Goal: Task Accomplishment & Management: Manage account settings

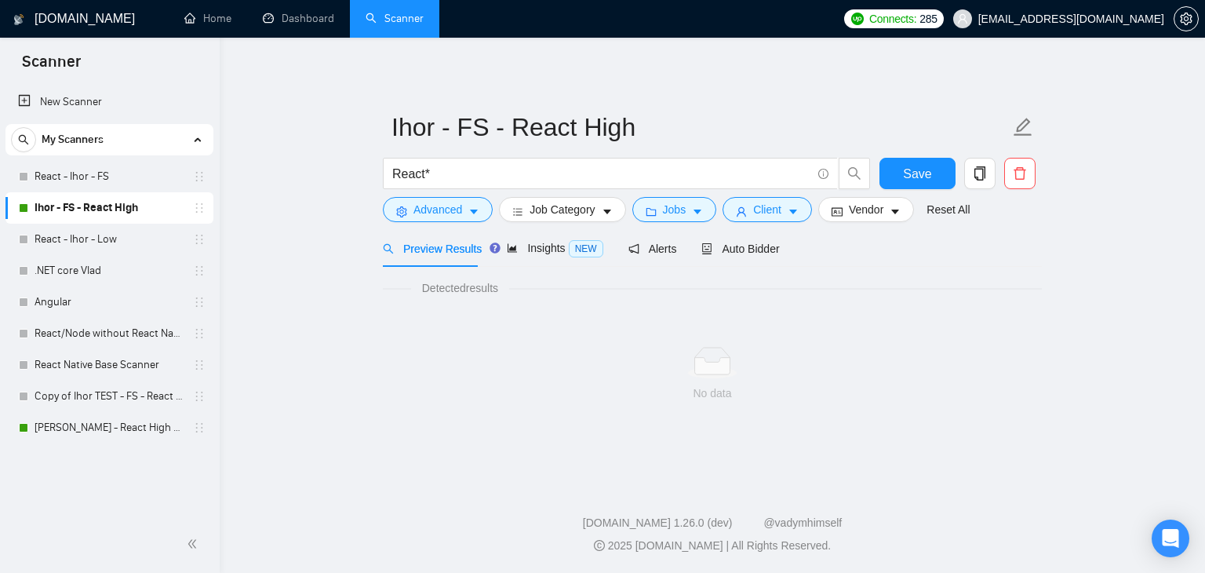
click at [1074, 19] on span "[EMAIL_ADDRESS][DOMAIN_NAME]" at bounding box center [1071, 19] width 186 height 0
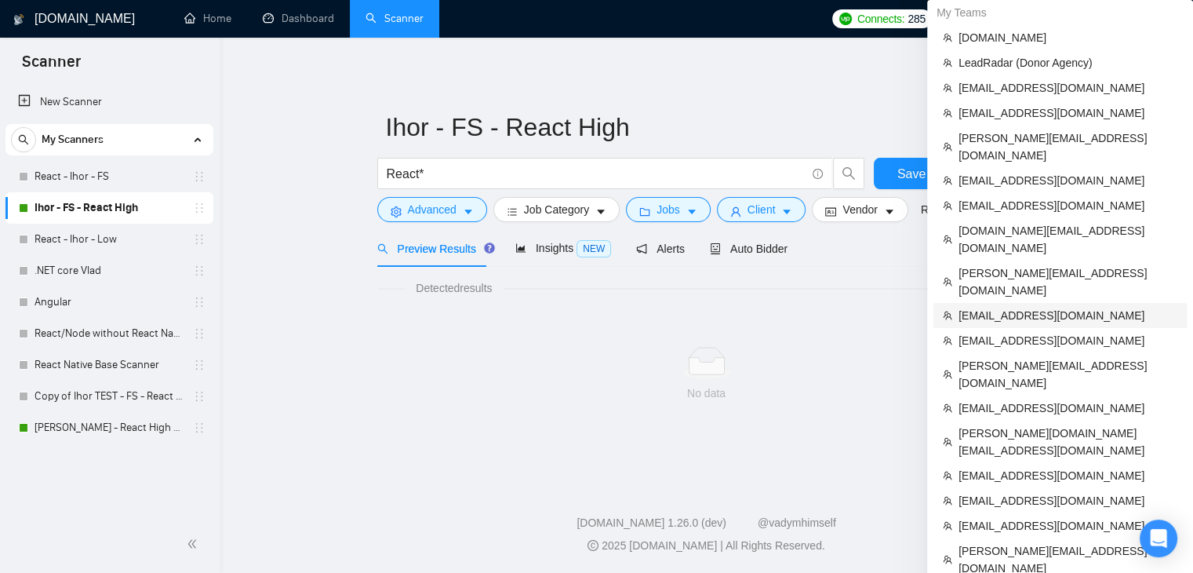
click at [995, 307] on span "[EMAIL_ADDRESS][DOMAIN_NAME]" at bounding box center [1068, 315] width 219 height 17
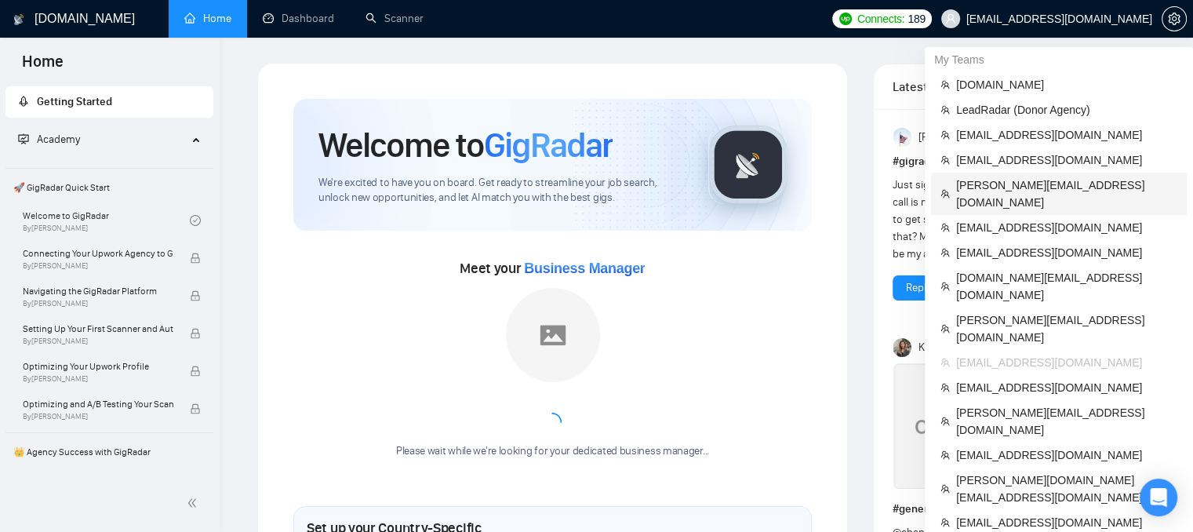
click at [973, 190] on span "[PERSON_NAME][EMAIL_ADDRESS][DOMAIN_NAME]" at bounding box center [1066, 194] width 221 height 35
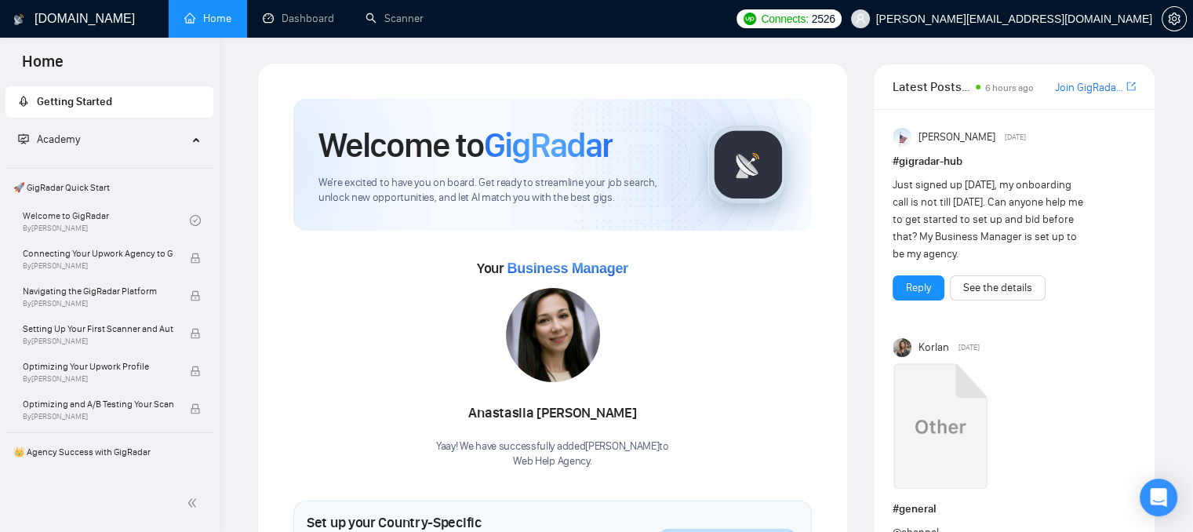
click at [549, 340] on img at bounding box center [553, 335] width 94 height 94
drag, startPoint x: 480, startPoint y: 413, endPoint x: 631, endPoint y: 421, distance: 150.9
click at [631, 421] on div "[PERSON_NAME]" at bounding box center [552, 413] width 233 height 27
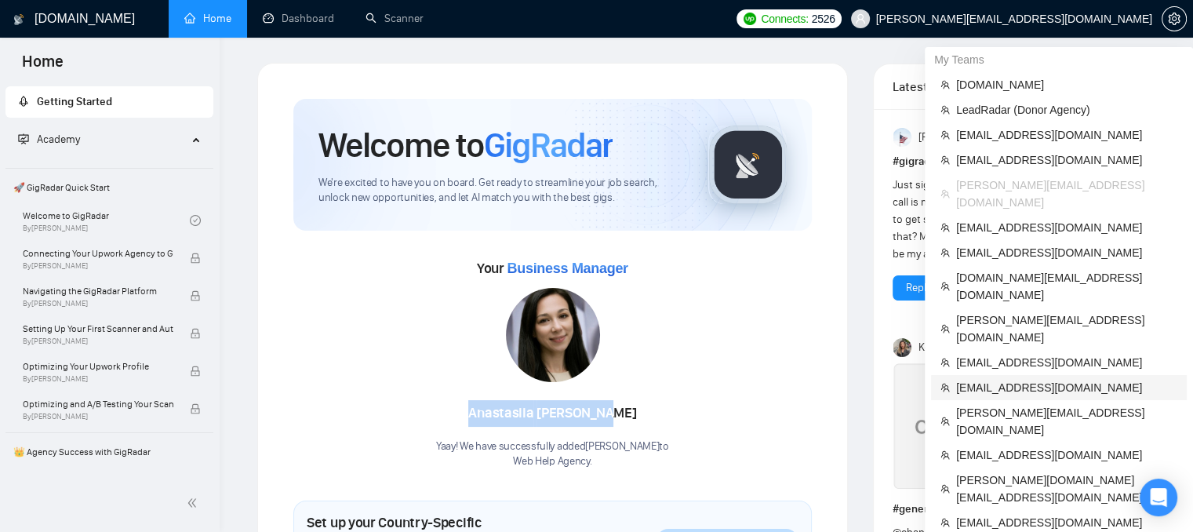
scroll to position [78, 0]
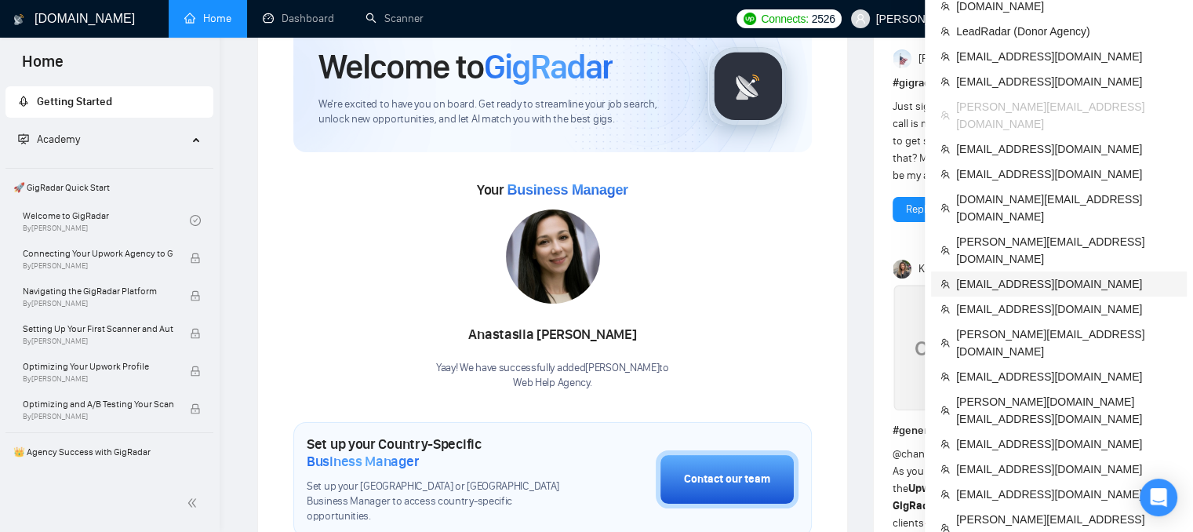
click at [969, 275] on span "[EMAIL_ADDRESS][DOMAIN_NAME]" at bounding box center [1066, 283] width 221 height 17
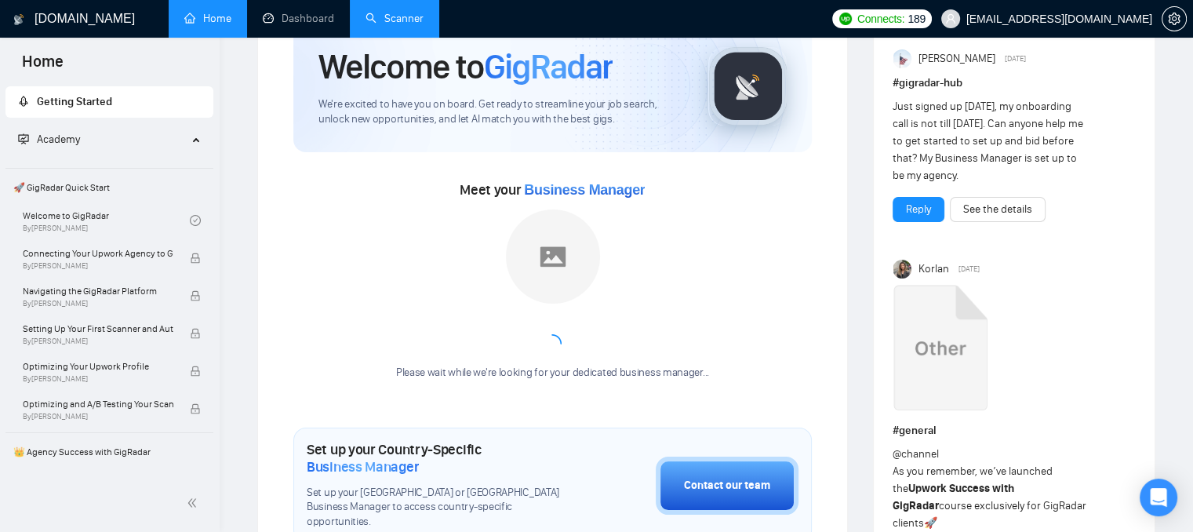
click at [380, 24] on link "Scanner" at bounding box center [395, 18] width 58 height 13
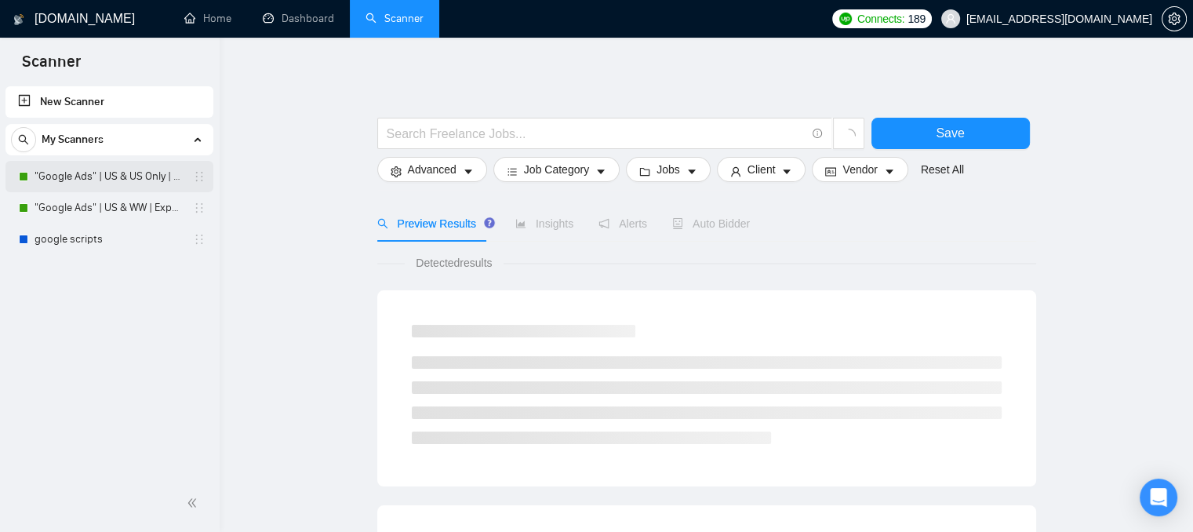
click at [78, 187] on link ""Google Ads" | US & US Only | Expert" at bounding box center [109, 176] width 149 height 31
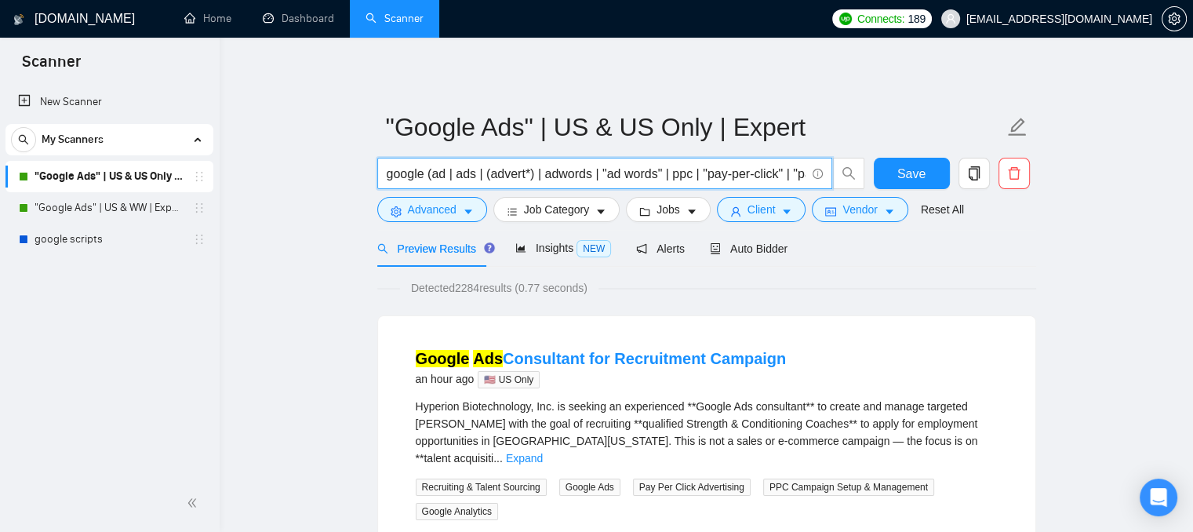
click at [388, 178] on input "google (ad | ads | (advert*) | adwords | "ad words" | ppc | "pay-per-click" | "…" at bounding box center [596, 174] width 419 height 20
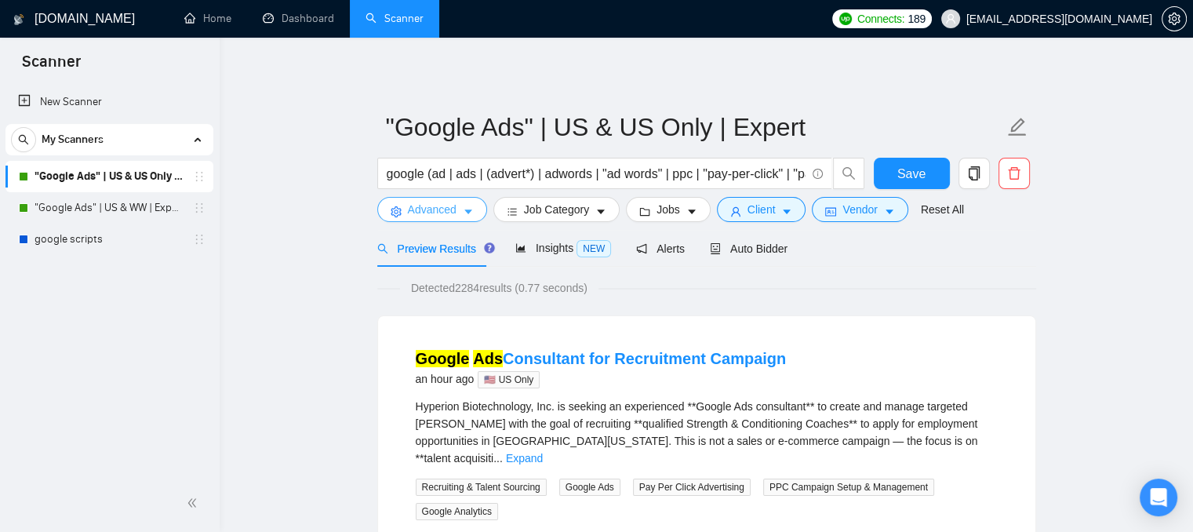
click at [428, 213] on span "Advanced" at bounding box center [432, 209] width 49 height 17
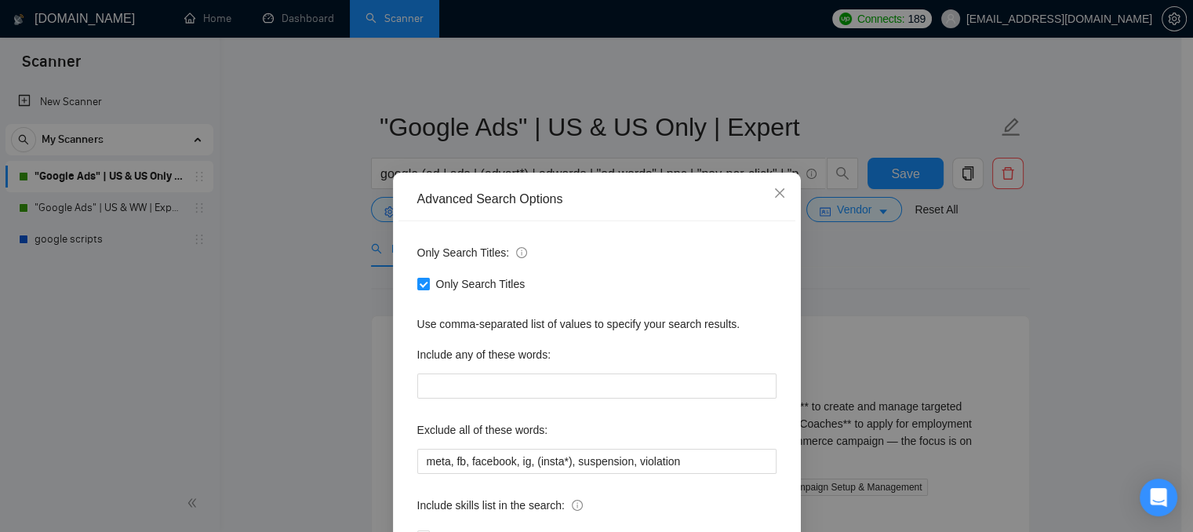
scroll to position [78, 0]
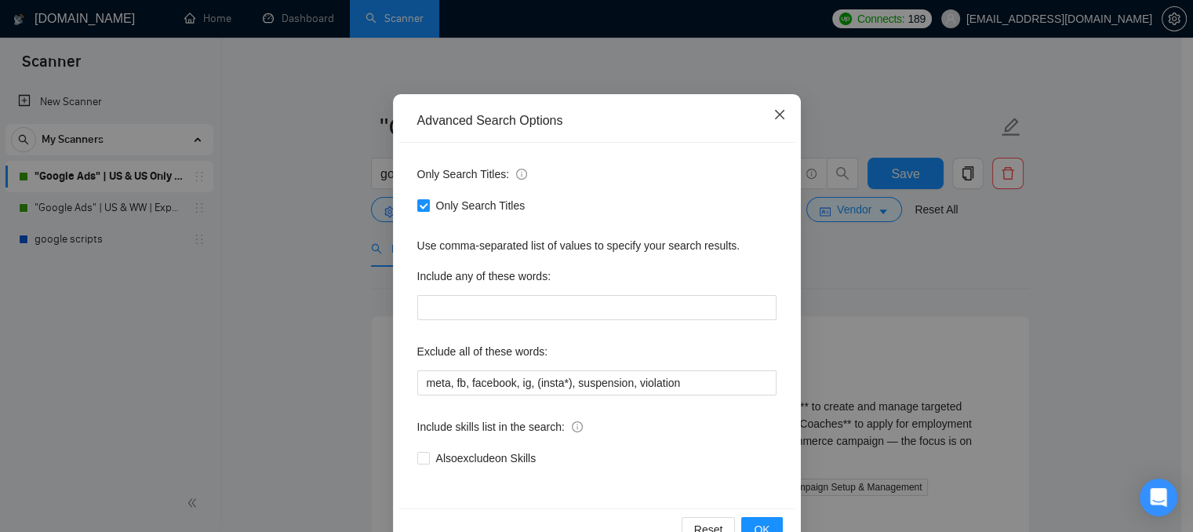
click at [773, 115] on icon "close" at bounding box center [779, 114] width 13 height 13
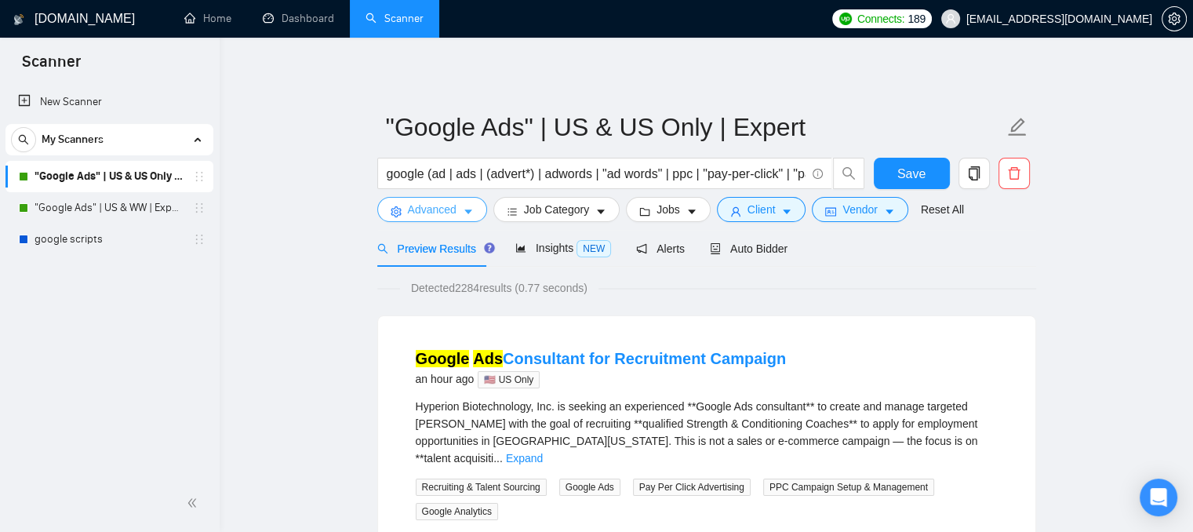
scroll to position [0, 0]
click at [763, 206] on span "Client" at bounding box center [762, 209] width 28 height 17
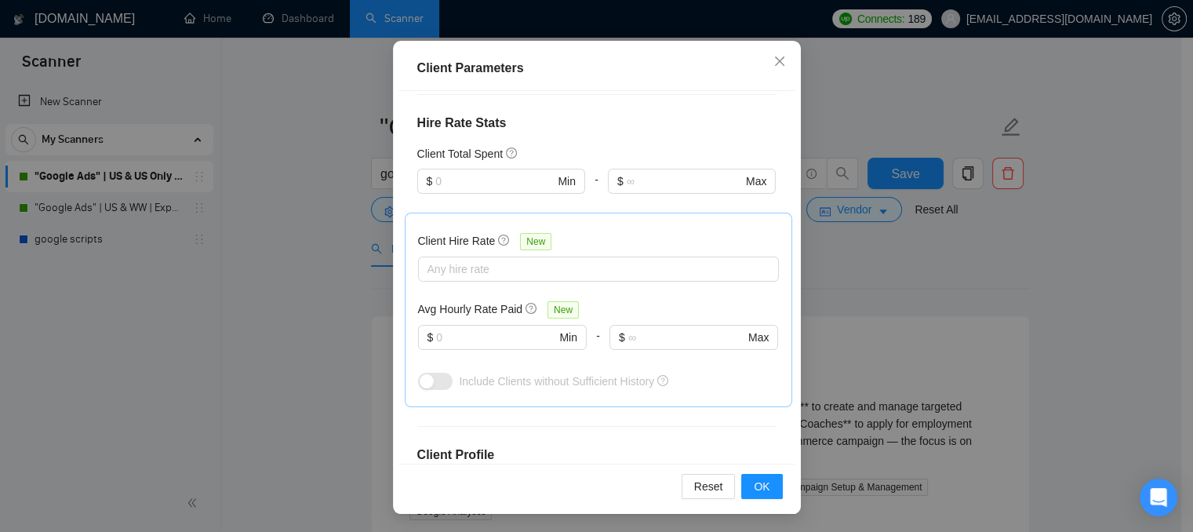
scroll to position [392, 0]
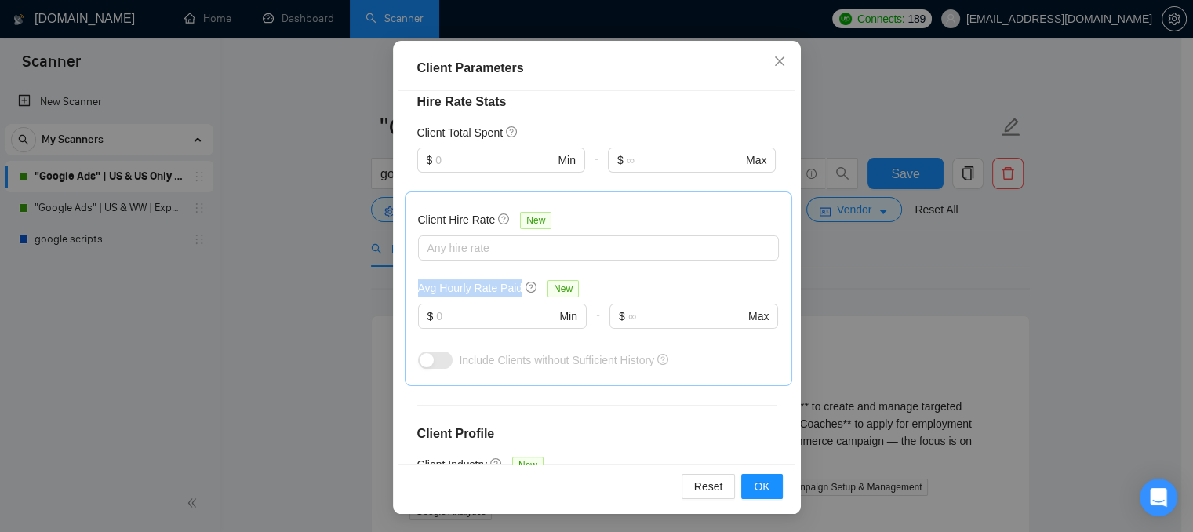
drag, startPoint x: 413, startPoint y: 289, endPoint x: 511, endPoint y: 284, distance: 98.2
click at [511, 284] on h5 "Avg Hourly Rate Paid" at bounding box center [470, 287] width 105 height 17
click at [475, 318] on input "text" at bounding box center [495, 316] width 119 height 17
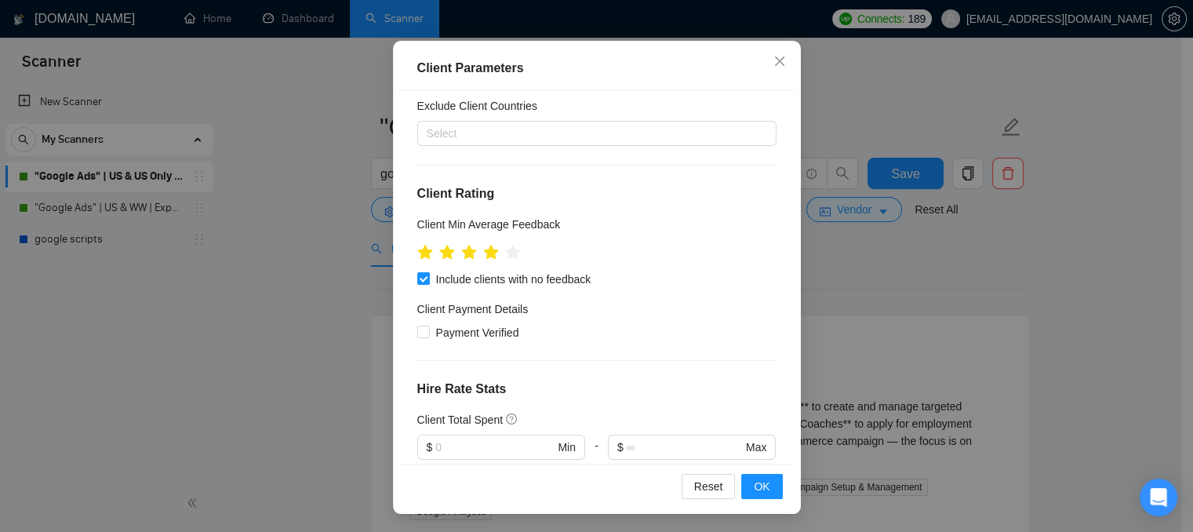
scroll to position [0, 0]
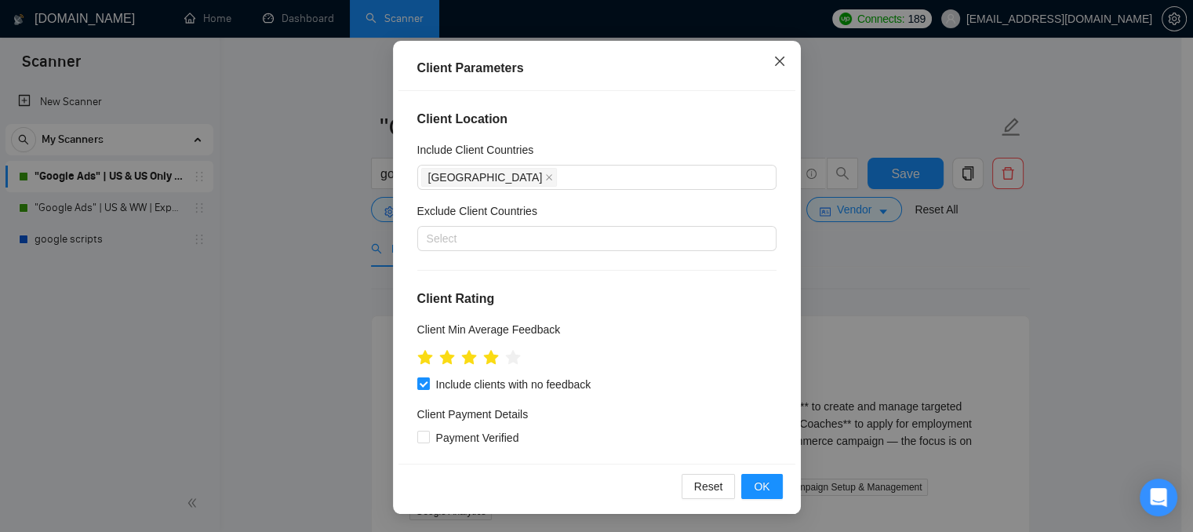
click at [773, 55] on icon "close" at bounding box center [779, 61] width 13 height 13
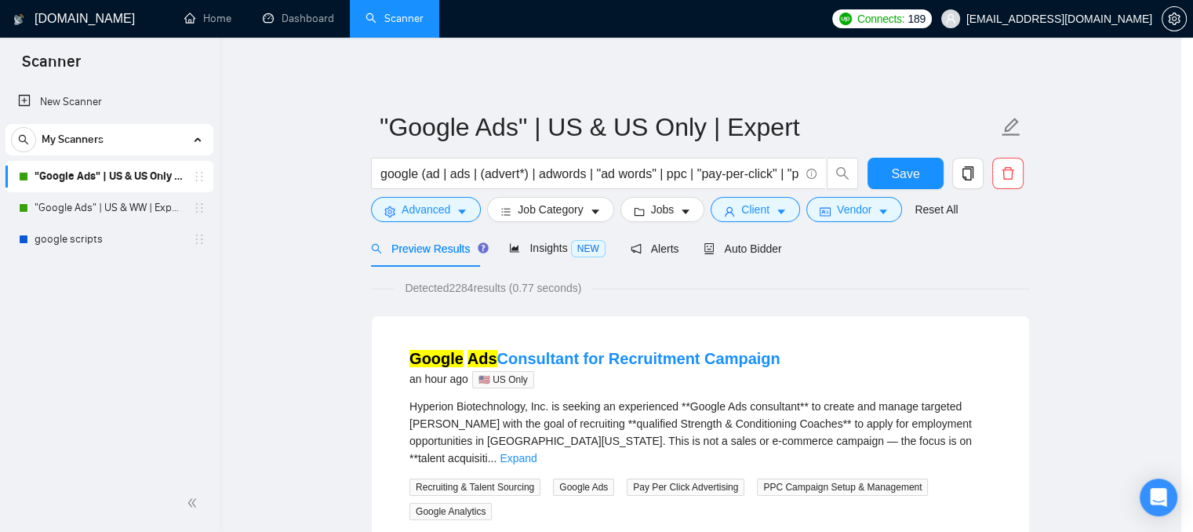
scroll to position [53, 0]
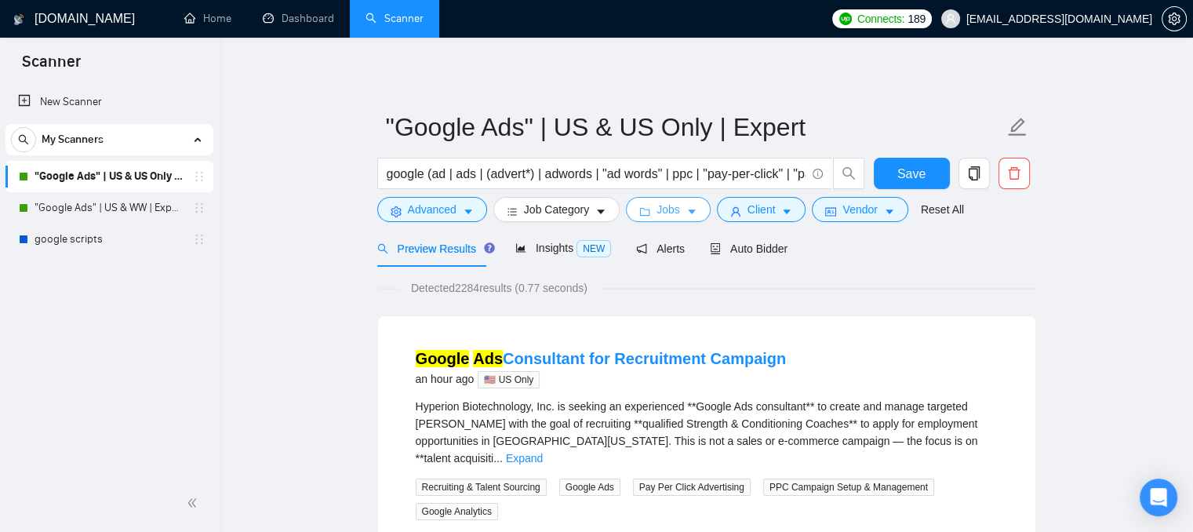
click at [686, 213] on icon "caret-down" at bounding box center [691, 211] width 11 height 11
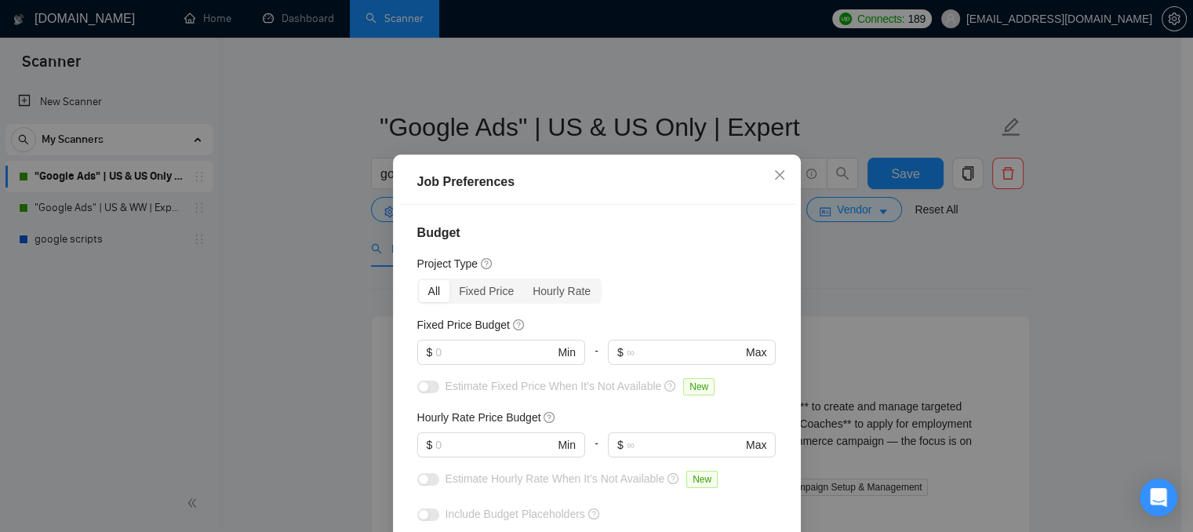
scroll to position [78, 0]
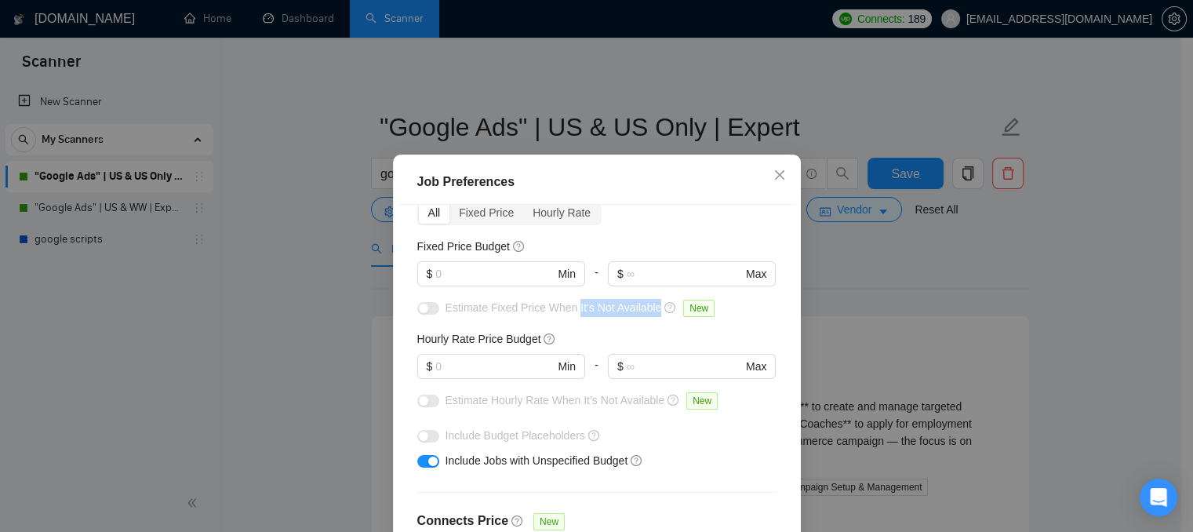
drag, startPoint x: 569, startPoint y: 309, endPoint x: 653, endPoint y: 313, distance: 84.0
click at [653, 313] on div "Estimate Fixed Price When It’s Not Available New" at bounding box center [603, 308] width 315 height 18
click at [774, 177] on icon "close" at bounding box center [778, 174] width 9 height 9
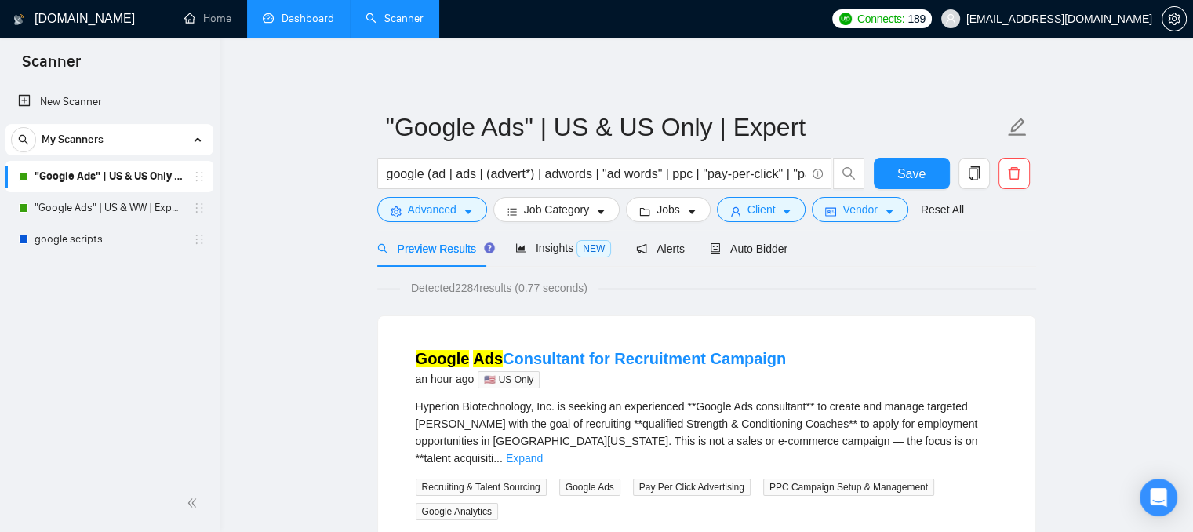
click at [275, 16] on link "Dashboard" at bounding box center [298, 18] width 71 height 13
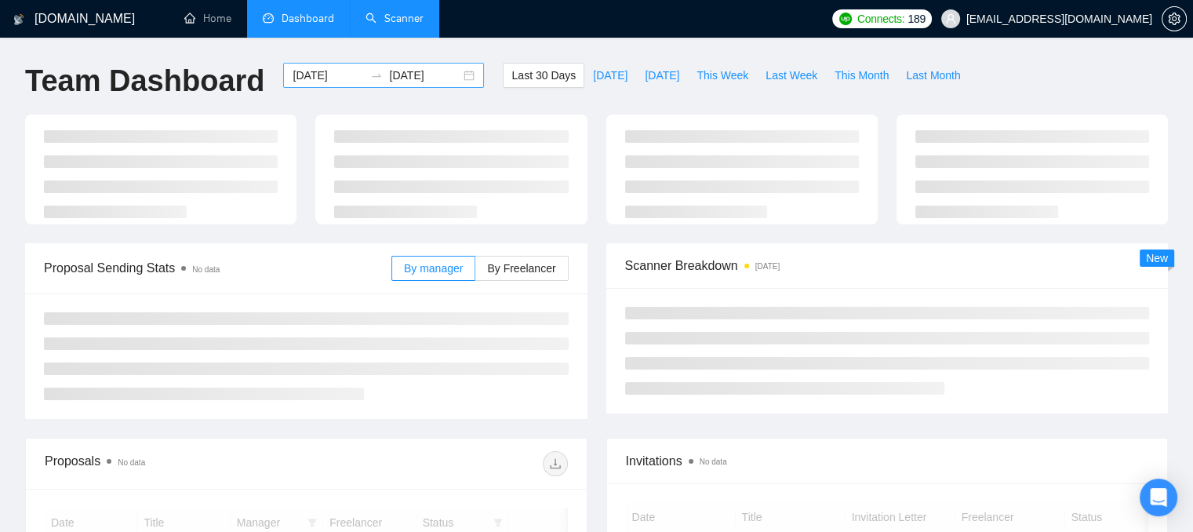
click at [316, 77] on input "[DATE]" at bounding box center [328, 75] width 71 height 17
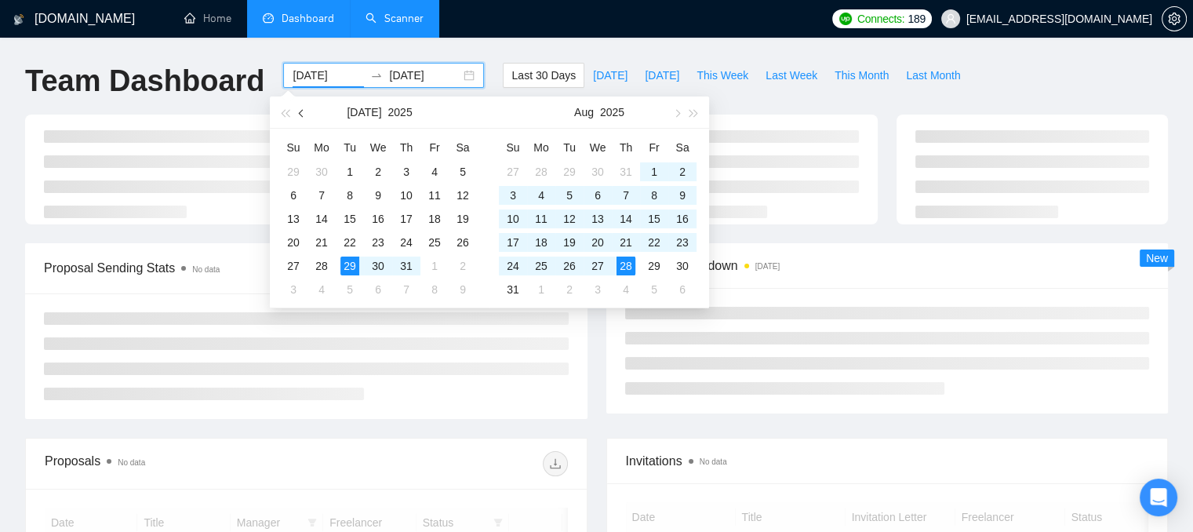
click at [303, 108] on button "button" at bounding box center [301, 111] width 17 height 31
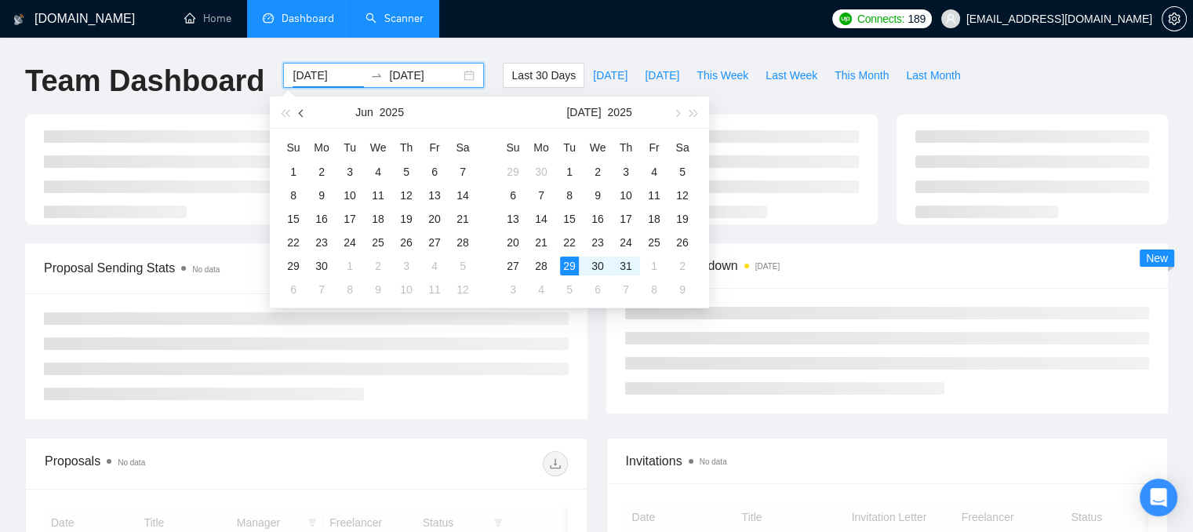
click at [303, 108] on button "button" at bounding box center [301, 111] width 17 height 31
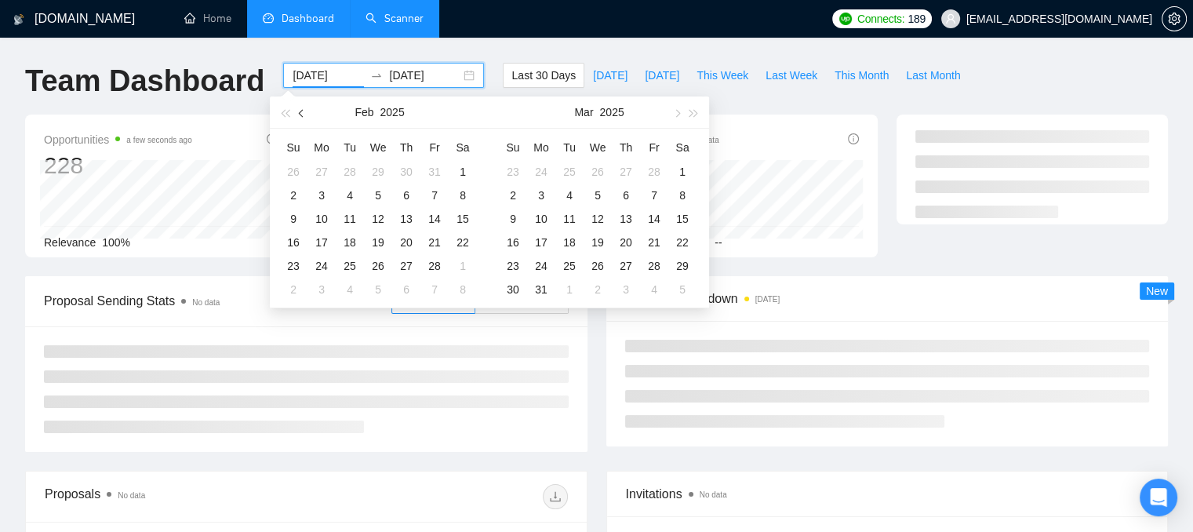
click at [303, 108] on button "button" at bounding box center [301, 111] width 17 height 31
type input "[DATE]"
click at [380, 167] on div "1" at bounding box center [378, 171] width 19 height 19
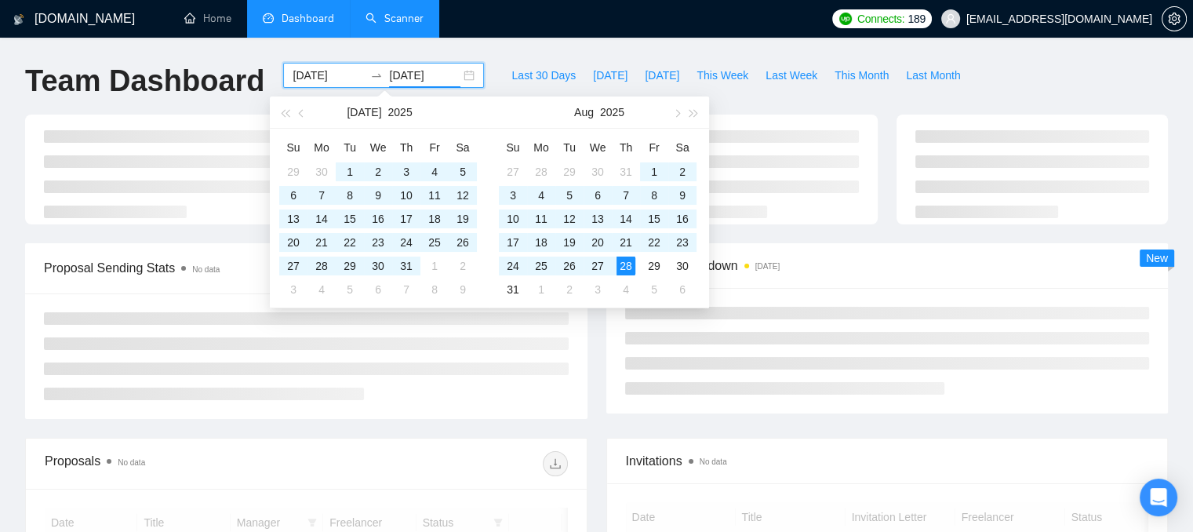
click at [169, 54] on div "[DOMAIN_NAME] Home Dashboard Scanner Connects: 189 [EMAIL_ADDRESS][DOMAIN_NAME]…" at bounding box center [596, 414] width 1193 height 828
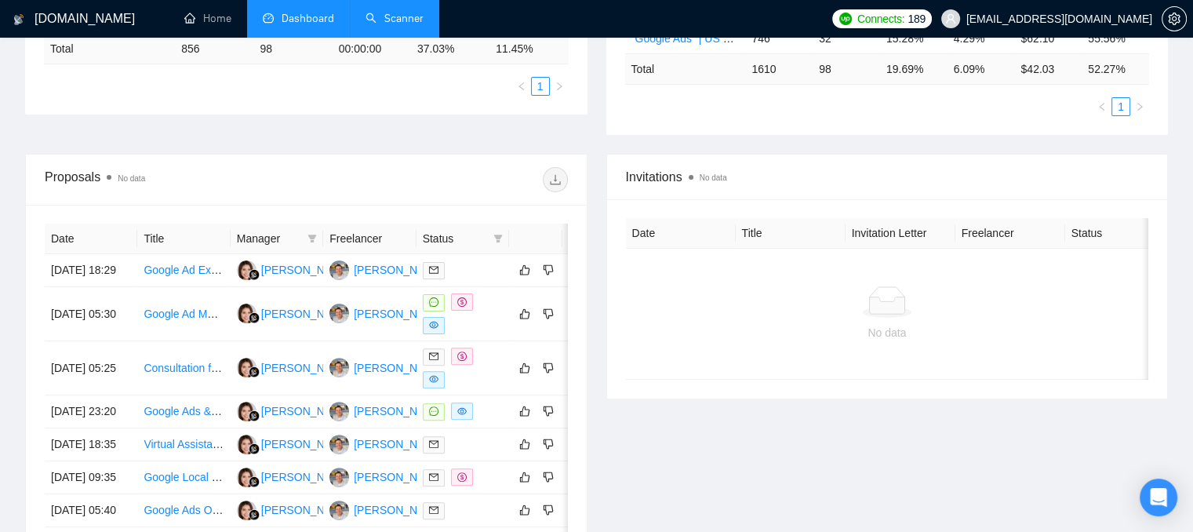
scroll to position [471, 0]
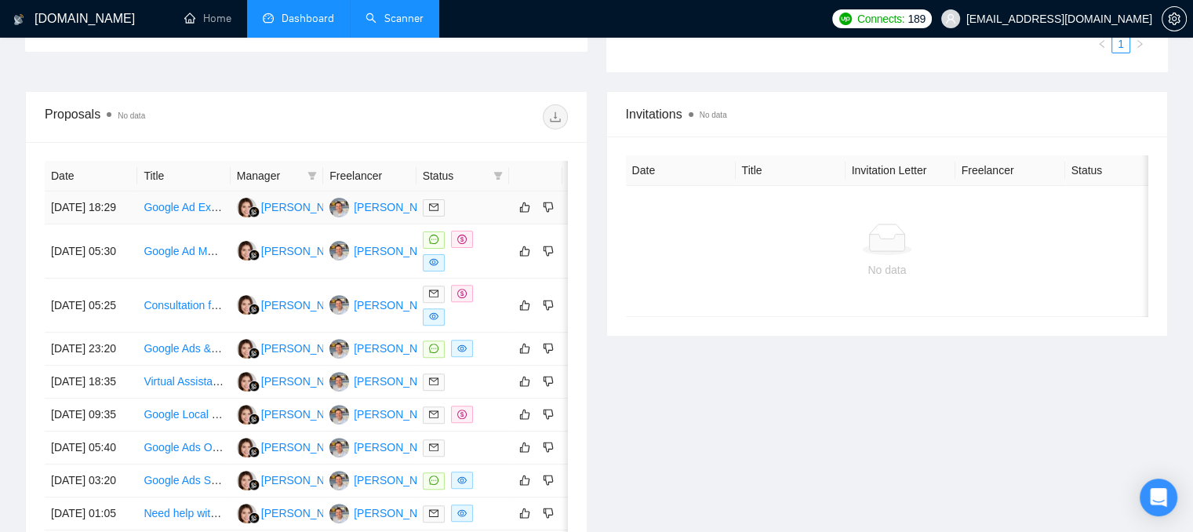
click at [464, 217] on div at bounding box center [463, 207] width 80 height 18
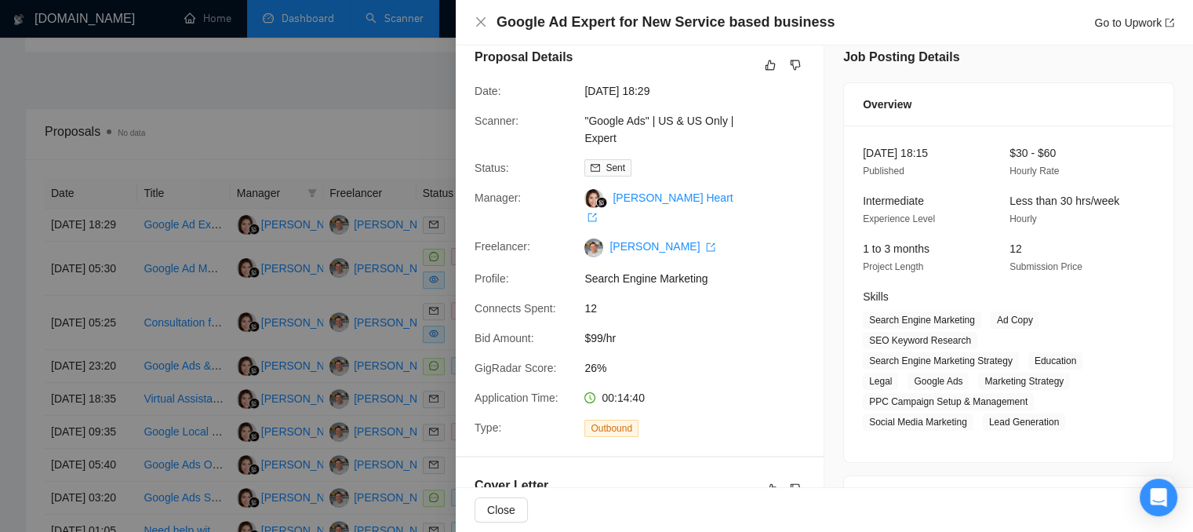
scroll to position [0, 0]
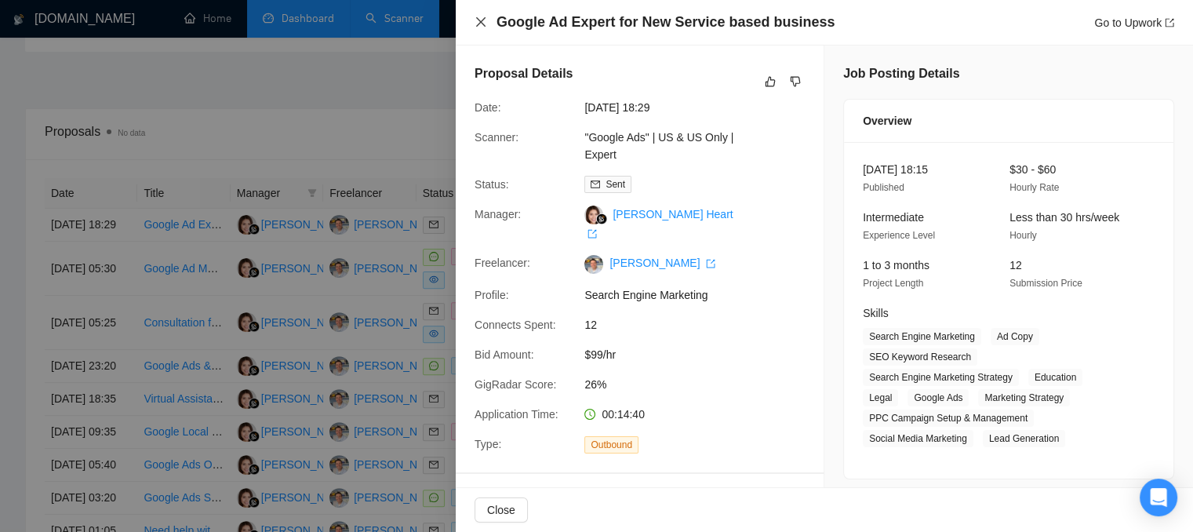
click at [486, 27] on icon "close" at bounding box center [481, 22] width 13 height 13
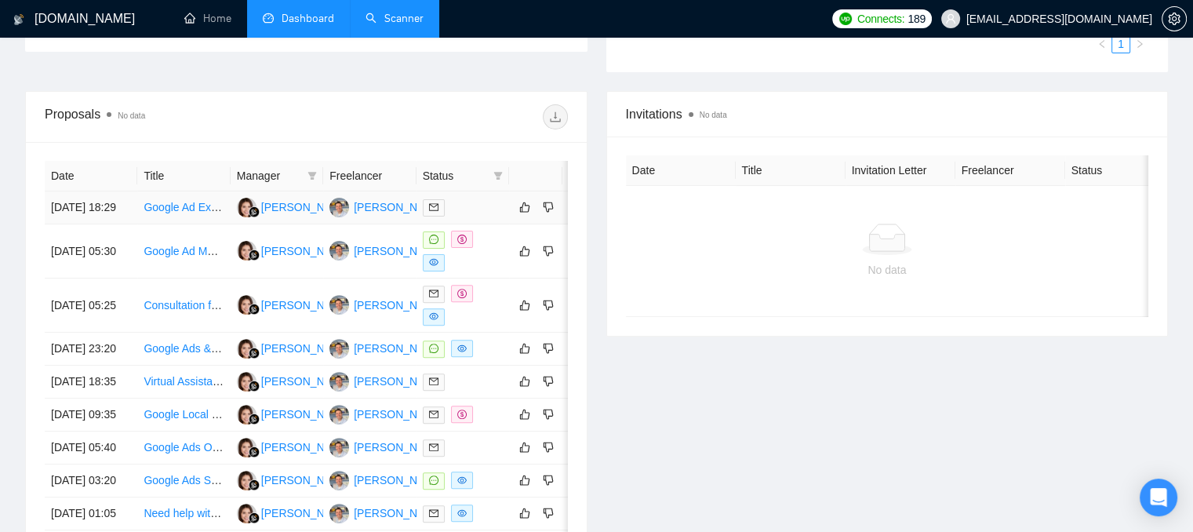
click at [481, 217] on div at bounding box center [463, 207] width 80 height 18
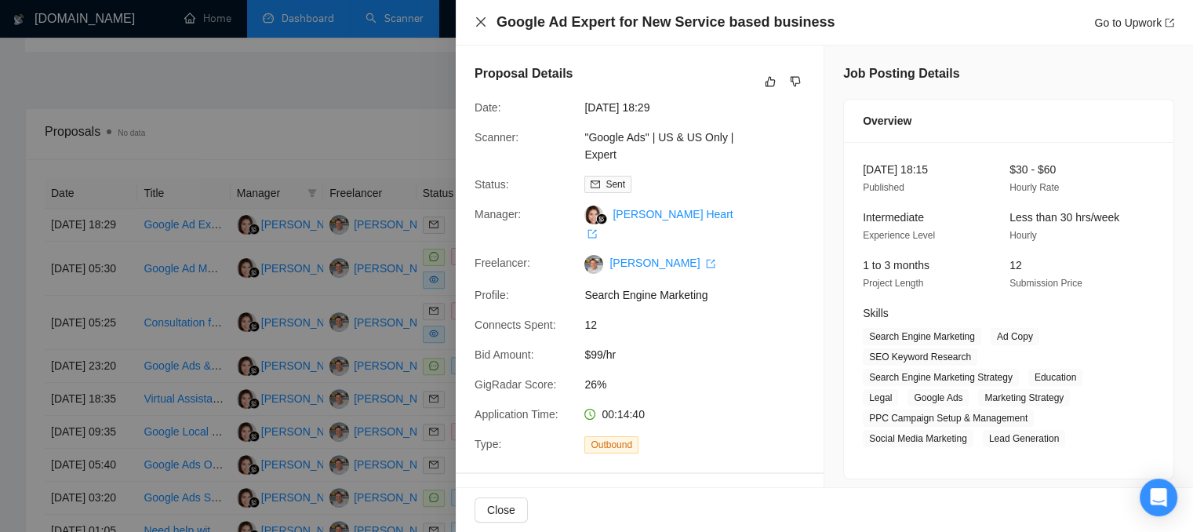
click at [482, 22] on icon "close" at bounding box center [480, 21] width 9 height 9
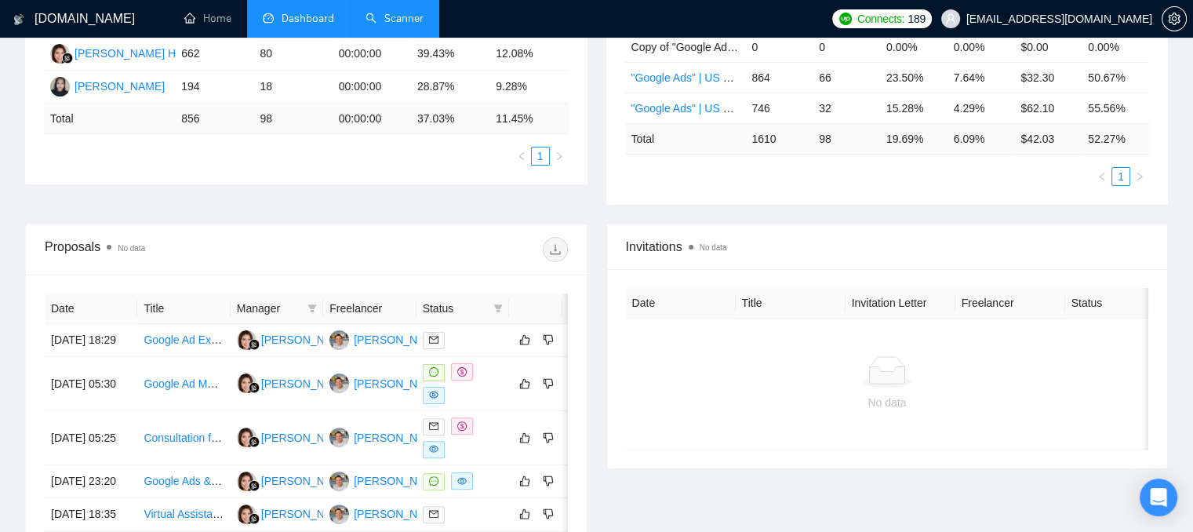
scroll to position [157, 0]
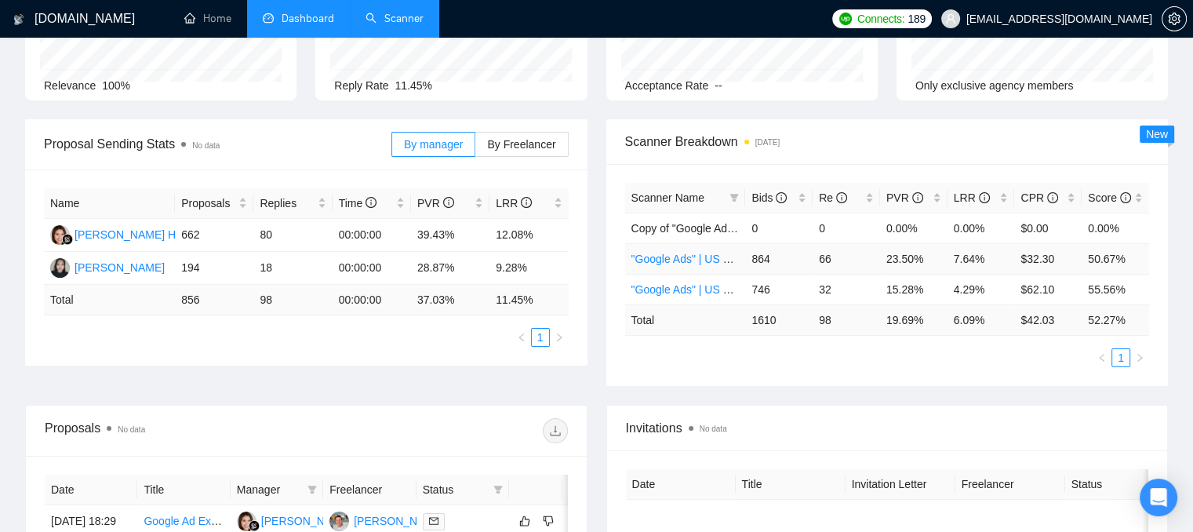
click at [693, 258] on link ""Google Ads" | US & US Only | Expert" at bounding box center [723, 259] width 184 height 13
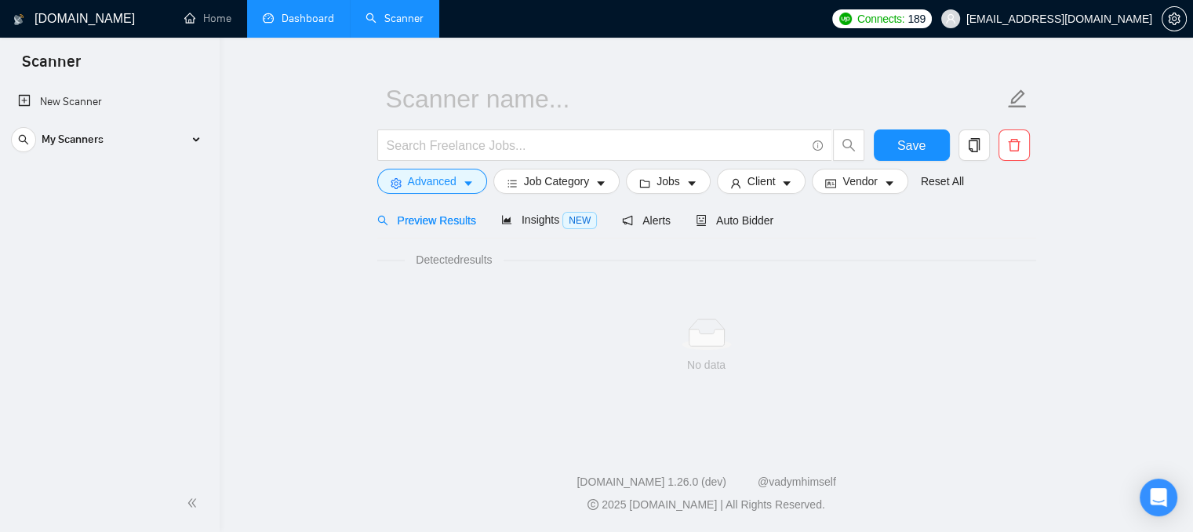
scroll to position [28, 0]
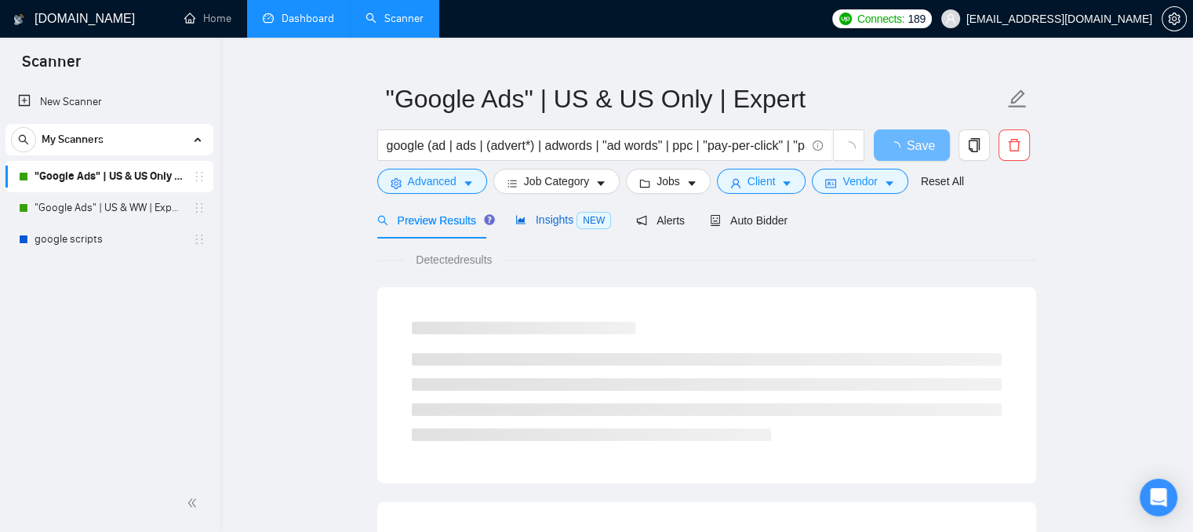
click at [538, 217] on span "Insights NEW" at bounding box center [563, 219] width 96 height 13
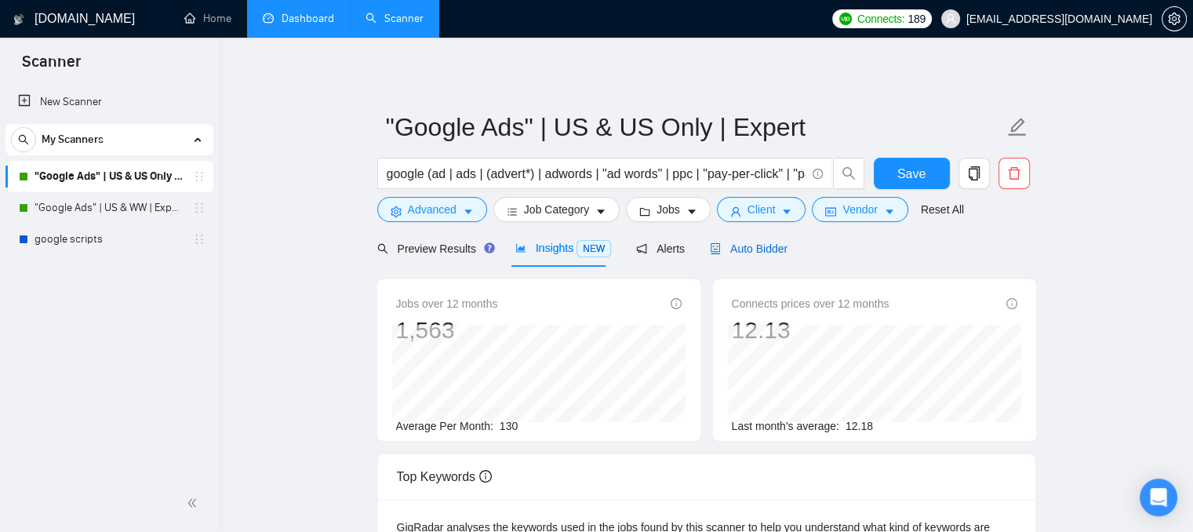
click at [741, 253] on span "Auto Bidder" at bounding box center [749, 248] width 78 height 13
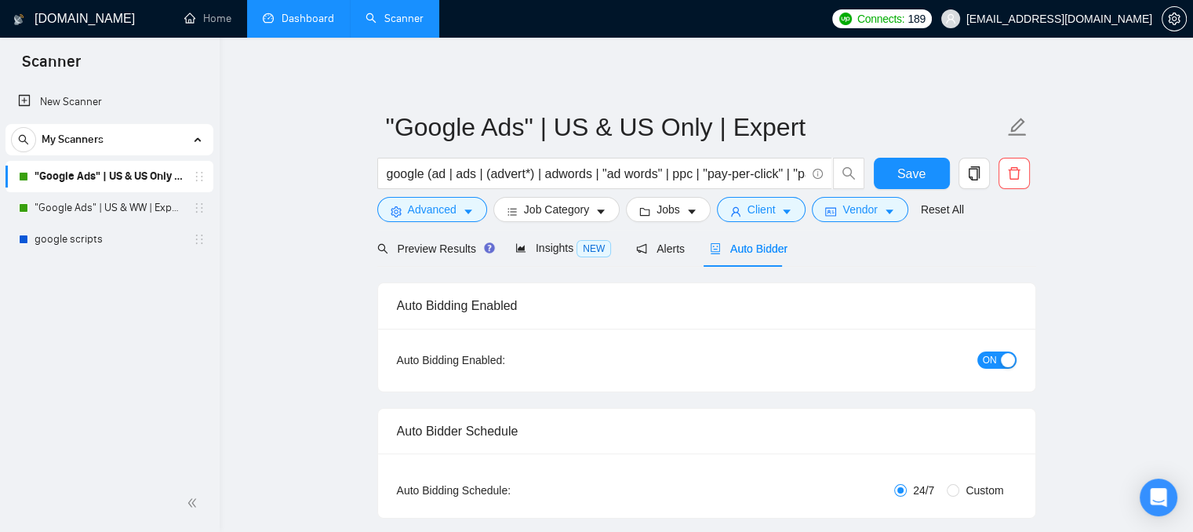
checkbox input "true"
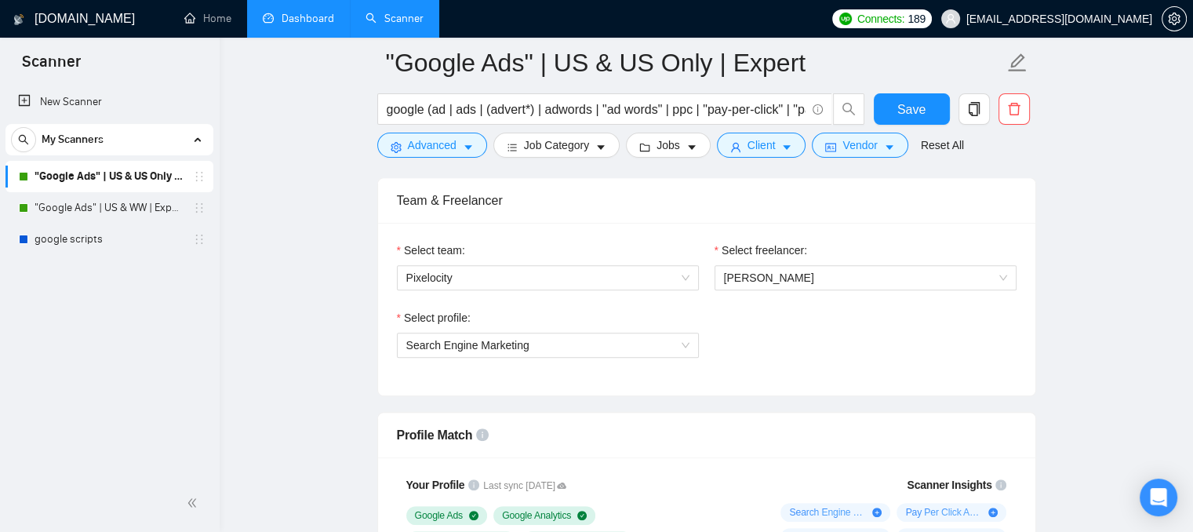
scroll to position [784, 0]
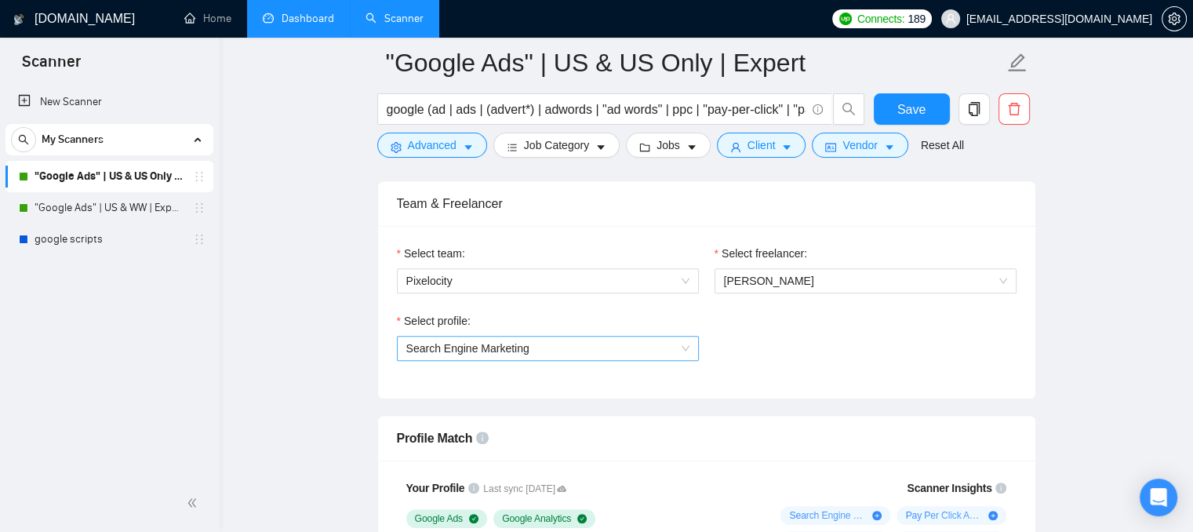
click at [464, 356] on span "Search Engine Marketing" at bounding box center [547, 349] width 283 height 24
drag, startPoint x: 402, startPoint y: 202, endPoint x: 493, endPoint y: 208, distance: 91.2
click at [493, 208] on div "Team & Freelancer" at bounding box center [707, 203] width 620 height 45
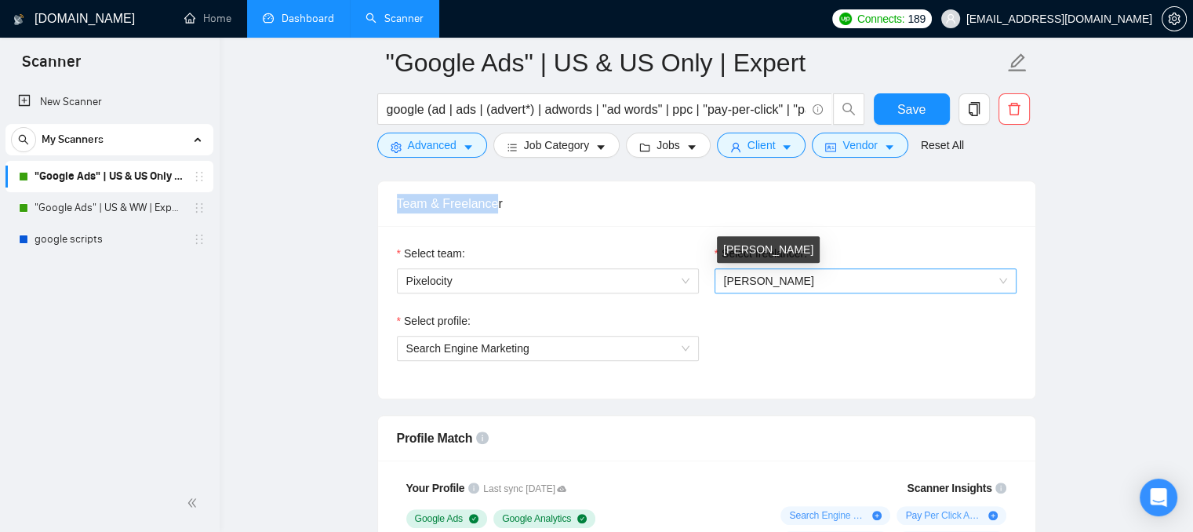
click at [781, 282] on span "[PERSON_NAME]" at bounding box center [865, 281] width 283 height 24
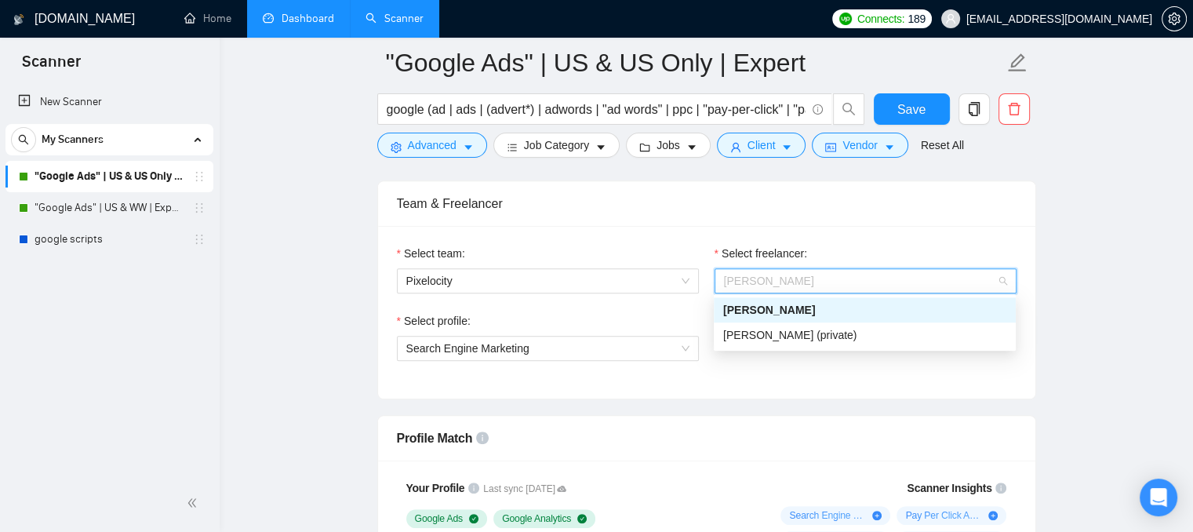
click at [550, 312] on div "Select profile:" at bounding box center [548, 324] width 302 height 24
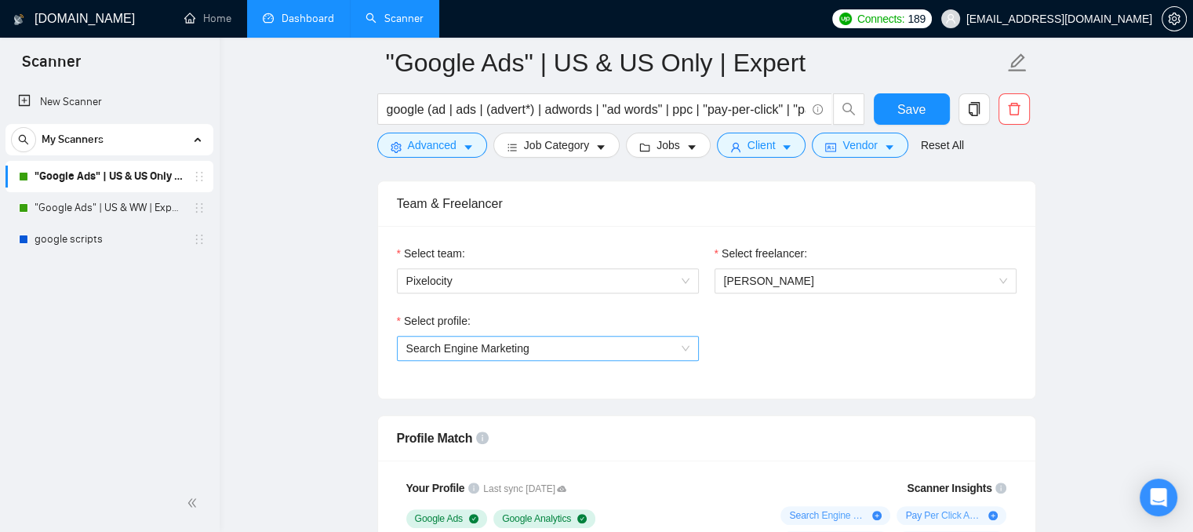
click at [480, 345] on span "Search Engine Marketing" at bounding box center [467, 348] width 123 height 13
click at [762, 349] on div "Select profile: Search Engine Marketing" at bounding box center [706, 345] width 635 height 67
click at [285, 24] on link "Dashboard" at bounding box center [298, 18] width 71 height 13
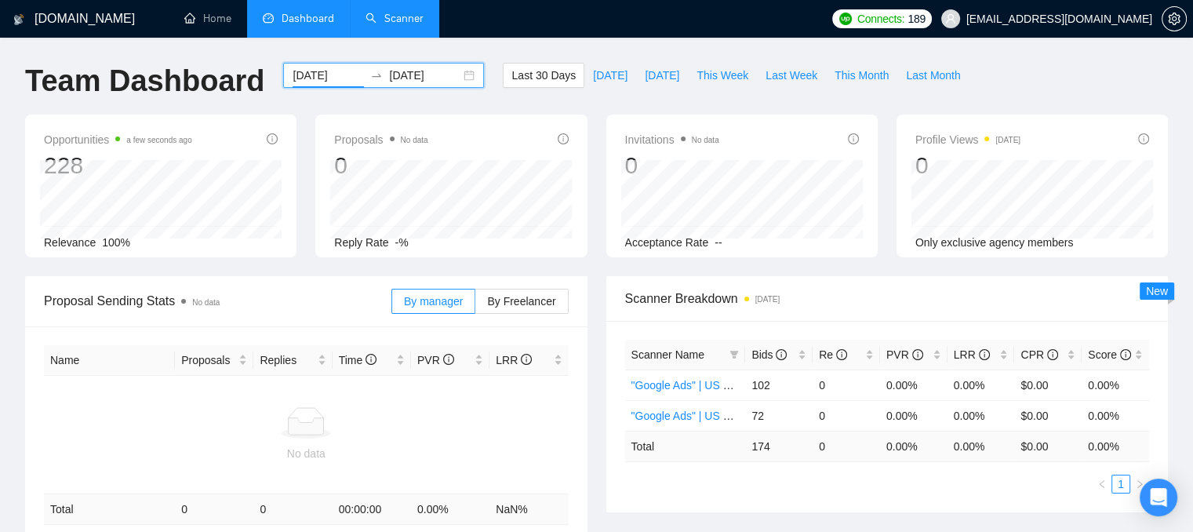
click at [322, 72] on input "[DATE]" at bounding box center [328, 75] width 71 height 17
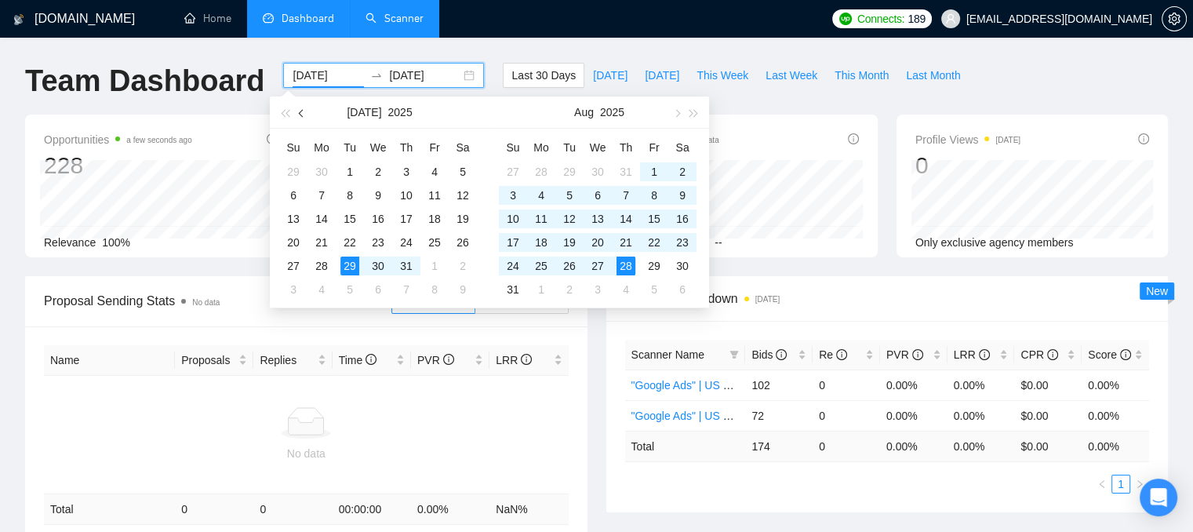
click at [303, 114] on span "button" at bounding box center [303, 113] width 8 height 8
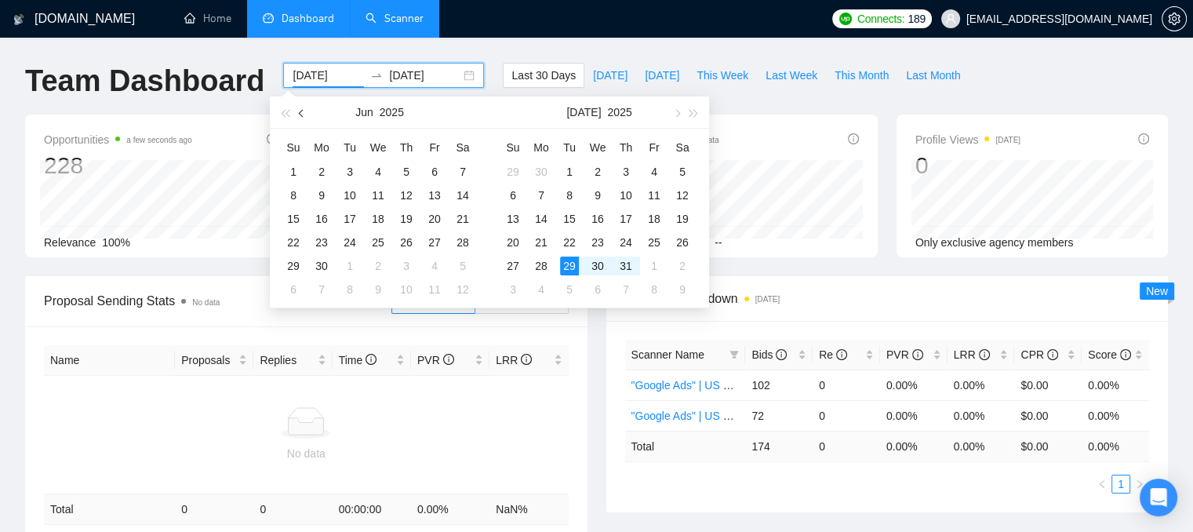
click at [303, 114] on span "button" at bounding box center [303, 113] width 8 height 8
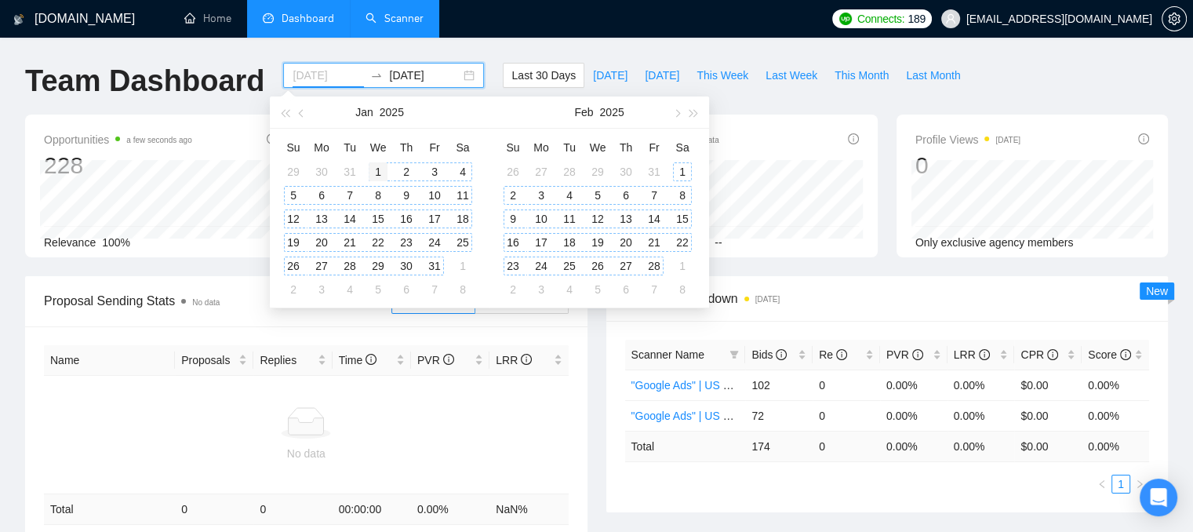
type input "[DATE]"
click at [369, 169] on div "1" at bounding box center [378, 171] width 19 height 19
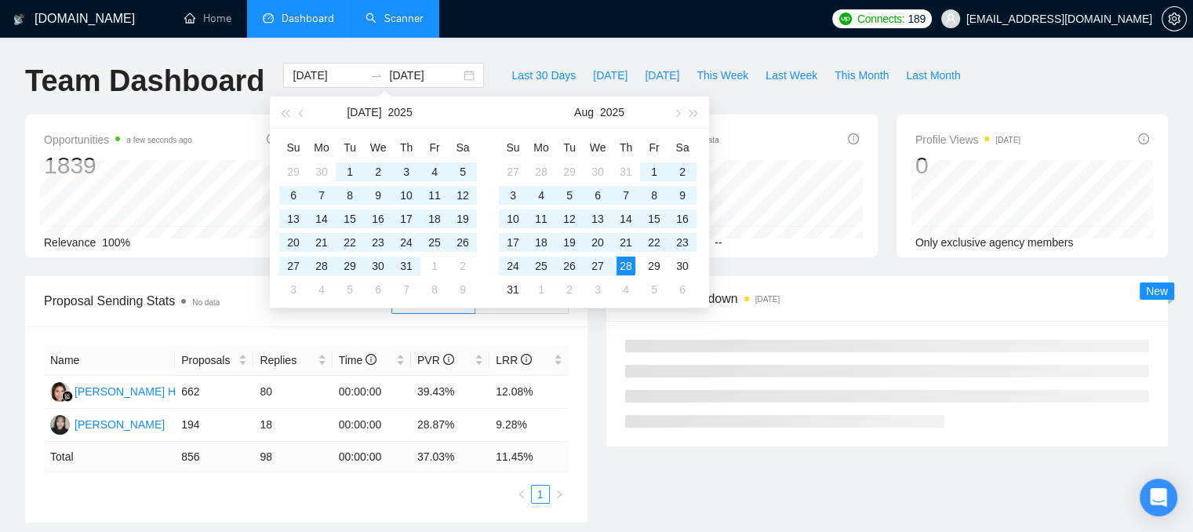
click at [816, 96] on div "Last 30 Days [DATE] [DATE] This Week Last Week This Month Last Month" at bounding box center [735, 89] width 485 height 52
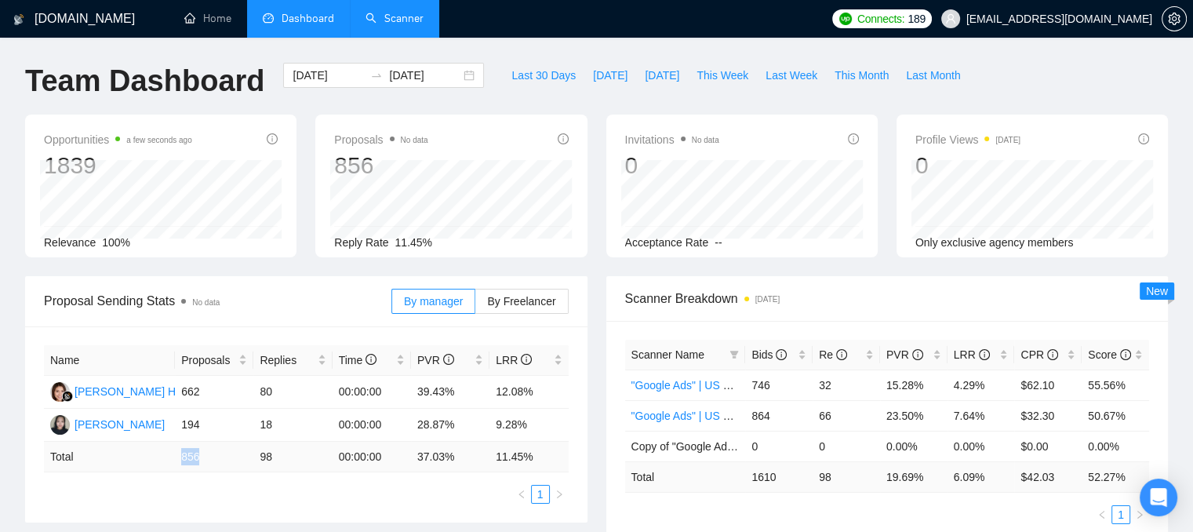
drag, startPoint x: 179, startPoint y: 461, endPoint x: 205, endPoint y: 463, distance: 25.9
click at [205, 463] on td "856" at bounding box center [214, 457] width 78 height 31
drag, startPoint x: 414, startPoint y: 456, endPoint x: 449, endPoint y: 459, distance: 34.7
click at [449, 459] on td "37.03 %" at bounding box center [450, 457] width 78 height 31
drag, startPoint x: 496, startPoint y: 456, endPoint x: 528, endPoint y: 458, distance: 32.2
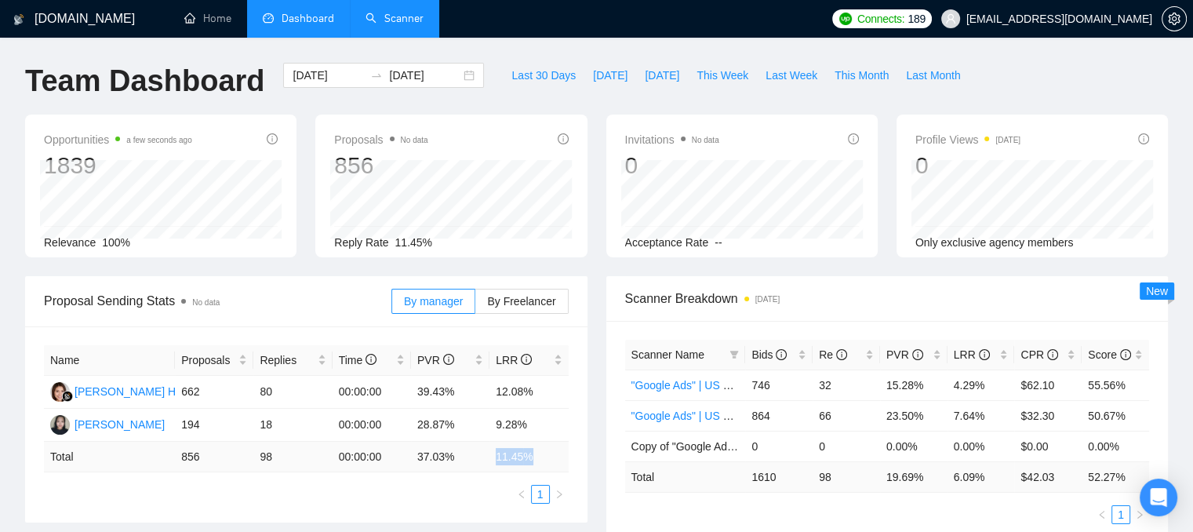
click at [528, 458] on td "11.45 %" at bounding box center [529, 457] width 78 height 31
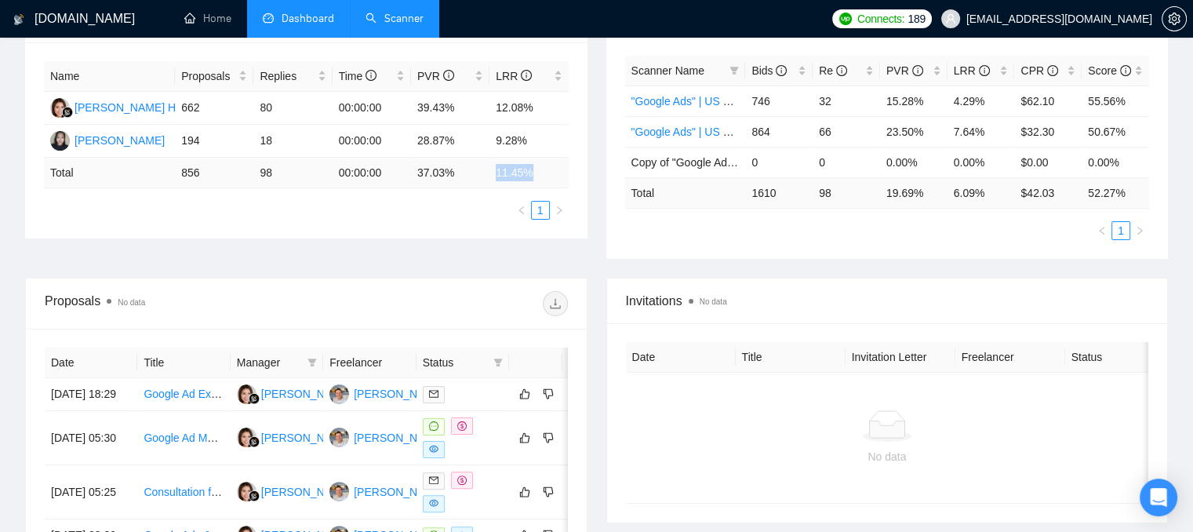
scroll to position [392, 0]
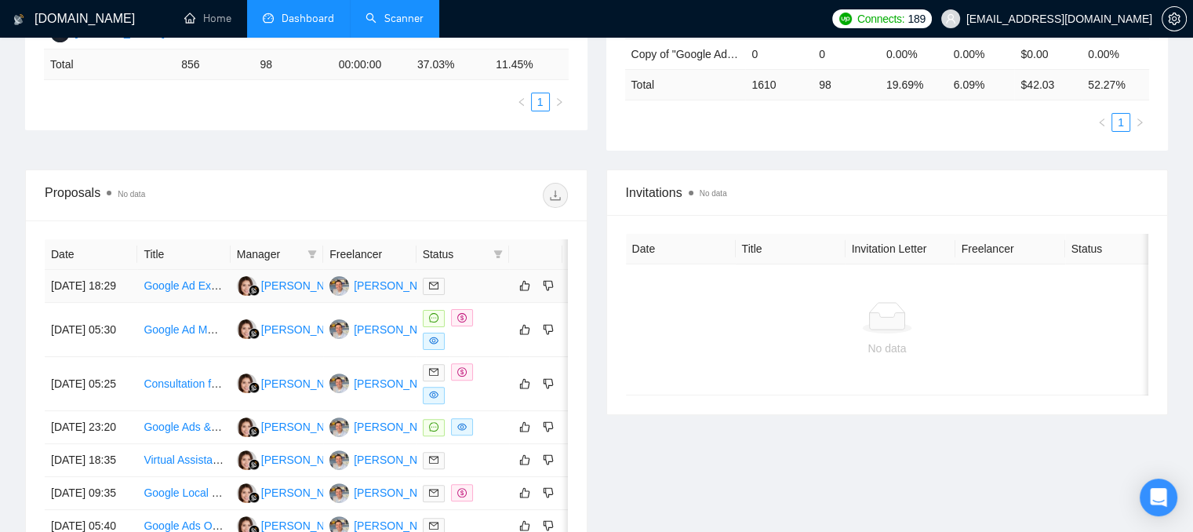
click at [467, 295] on div at bounding box center [463, 286] width 80 height 18
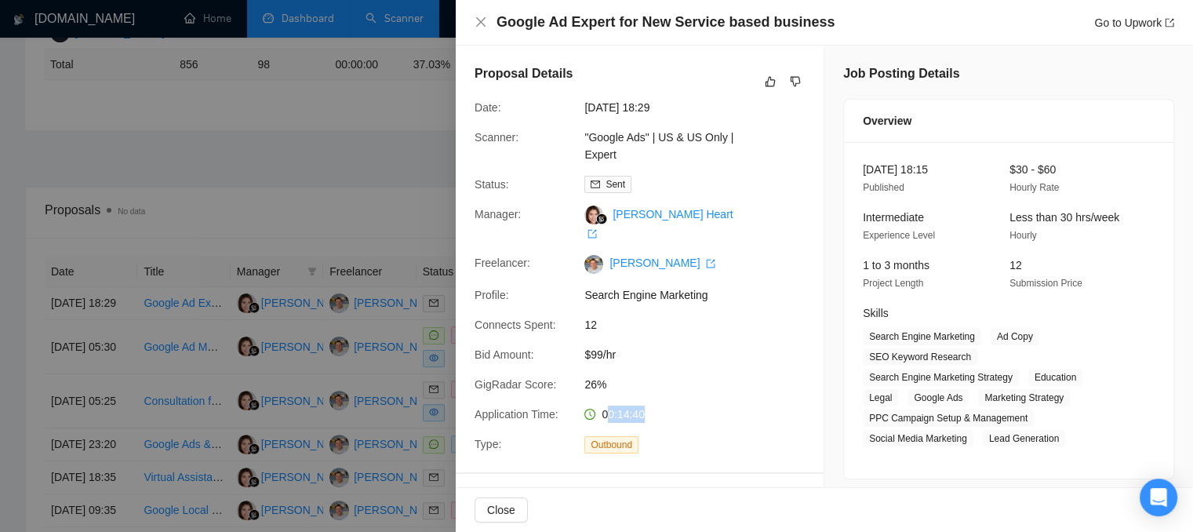
drag, startPoint x: 649, startPoint y: 393, endPoint x: 602, endPoint y: 396, distance: 46.4
click at [602, 406] on div "00:14:40" at bounding box center [661, 414] width 166 height 17
click at [482, 20] on icon "close" at bounding box center [481, 22] width 13 height 13
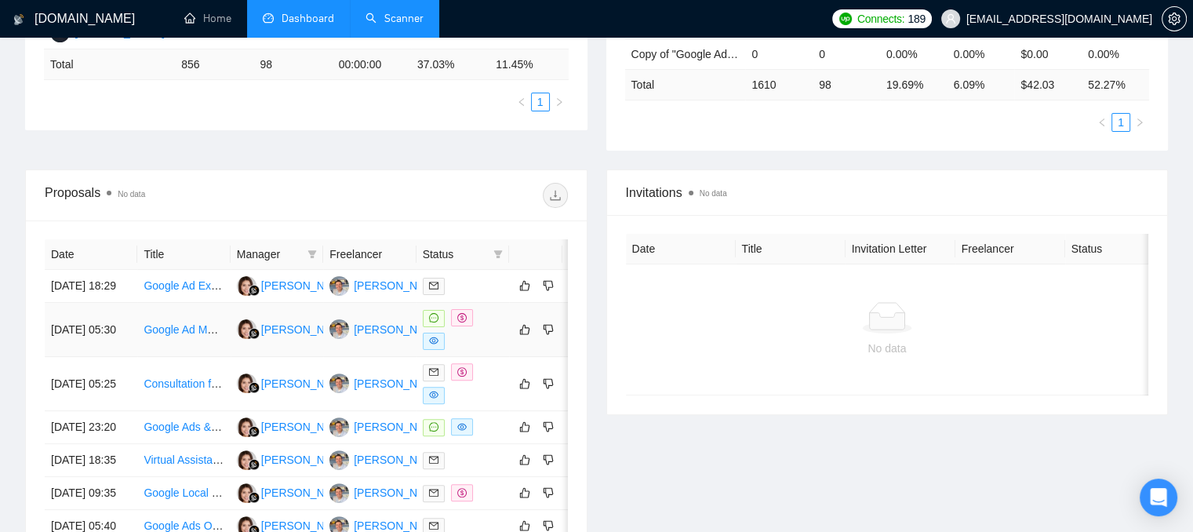
click at [479, 347] on div at bounding box center [463, 329] width 80 height 41
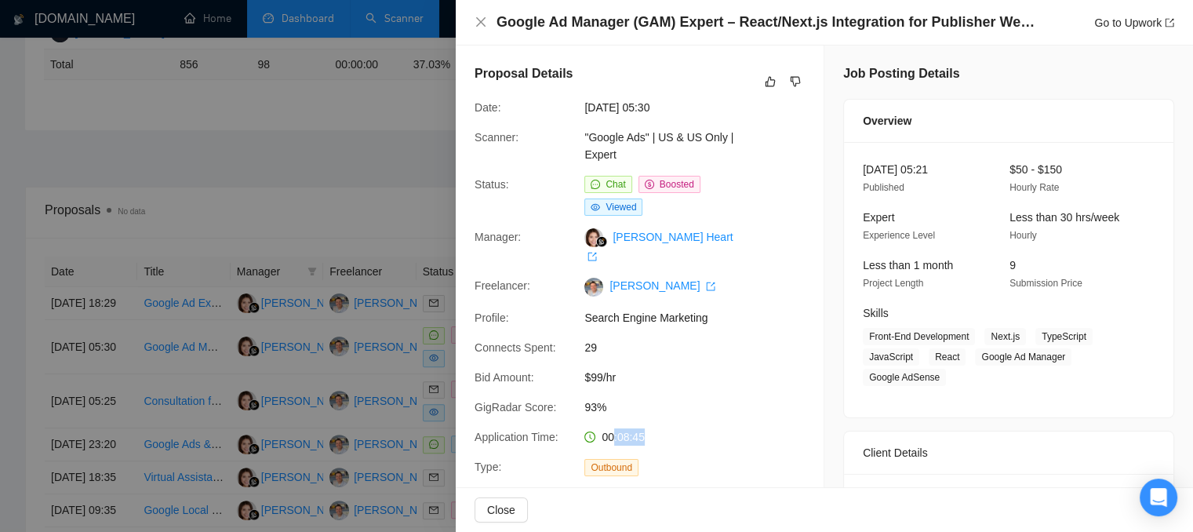
drag, startPoint x: 613, startPoint y: 421, endPoint x: 651, endPoint y: 421, distance: 38.4
click at [651, 428] on div "00:08:45" at bounding box center [661, 436] width 166 height 17
click at [475, 22] on icon "close" at bounding box center [481, 22] width 13 height 13
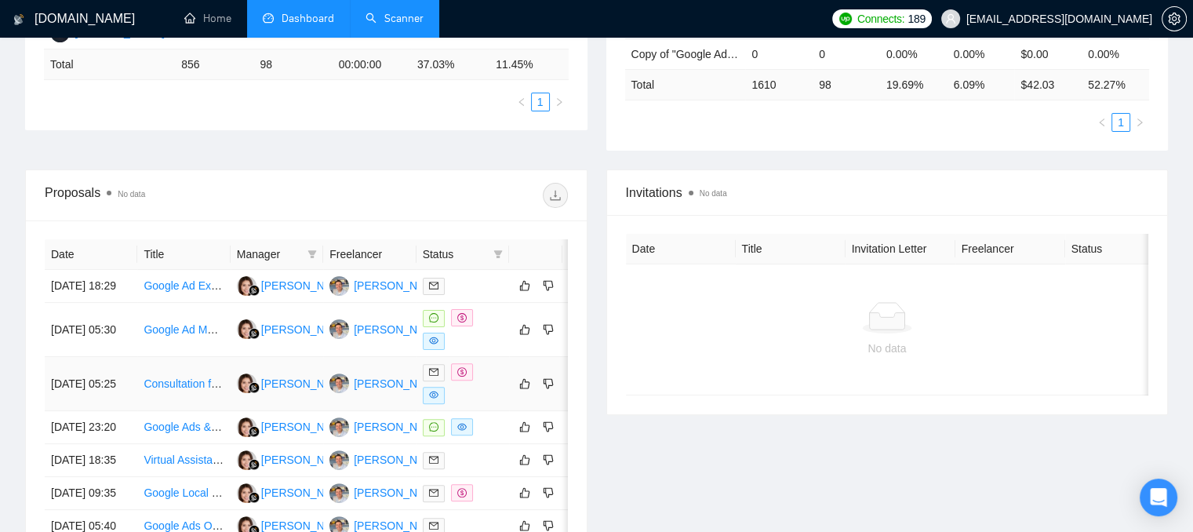
click at [486, 389] on div at bounding box center [463, 383] width 80 height 41
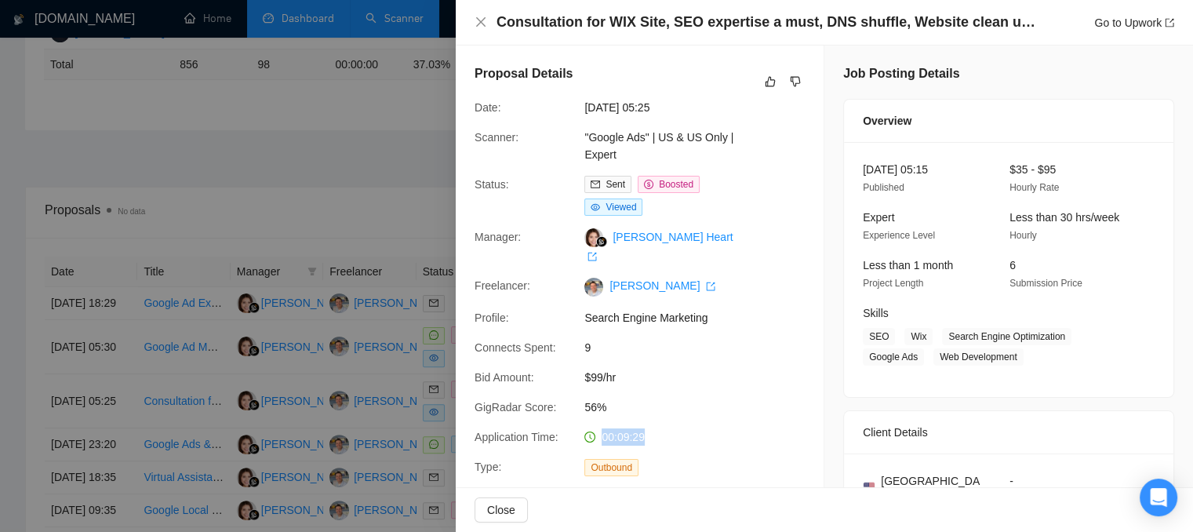
drag, startPoint x: 659, startPoint y: 424, endPoint x: 593, endPoint y: 417, distance: 66.3
click at [593, 428] on div "00:09:29" at bounding box center [661, 436] width 166 height 17
click at [478, 20] on icon "close" at bounding box center [480, 21] width 9 height 9
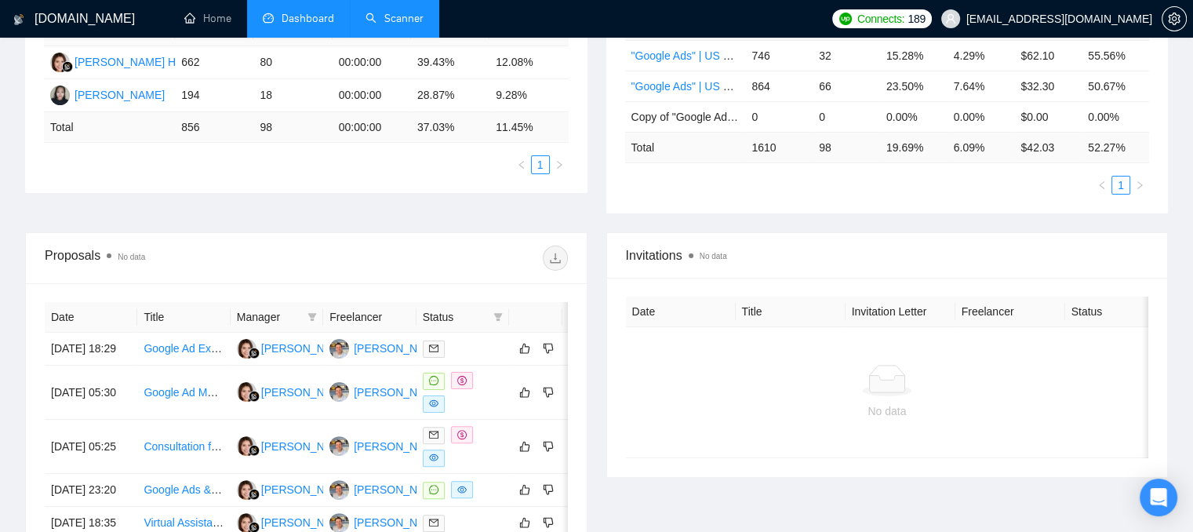
scroll to position [235, 0]
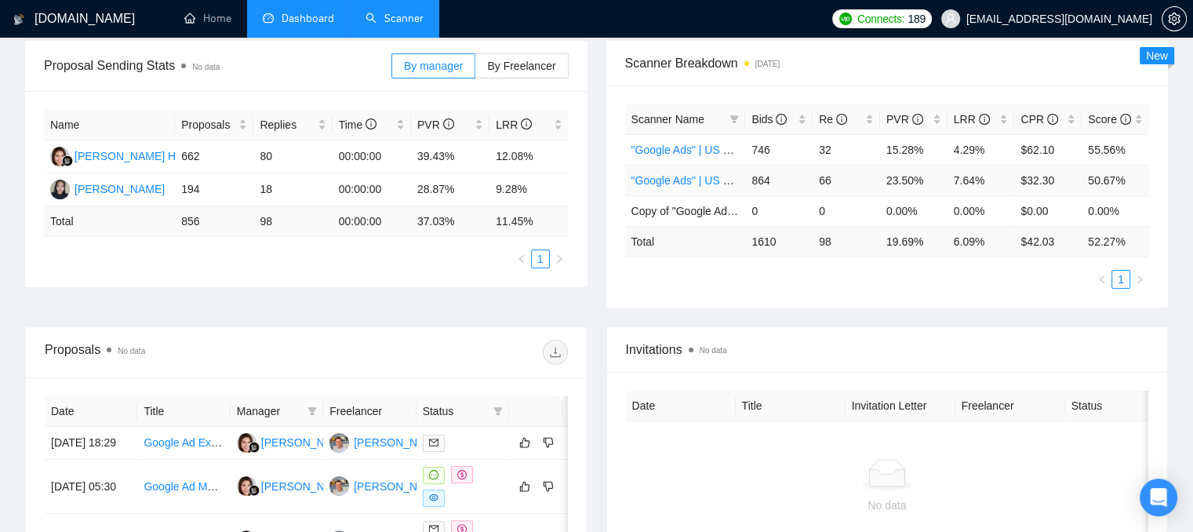
click at [690, 178] on link ""Google Ads" | US & US Only | Expert" at bounding box center [723, 180] width 184 height 13
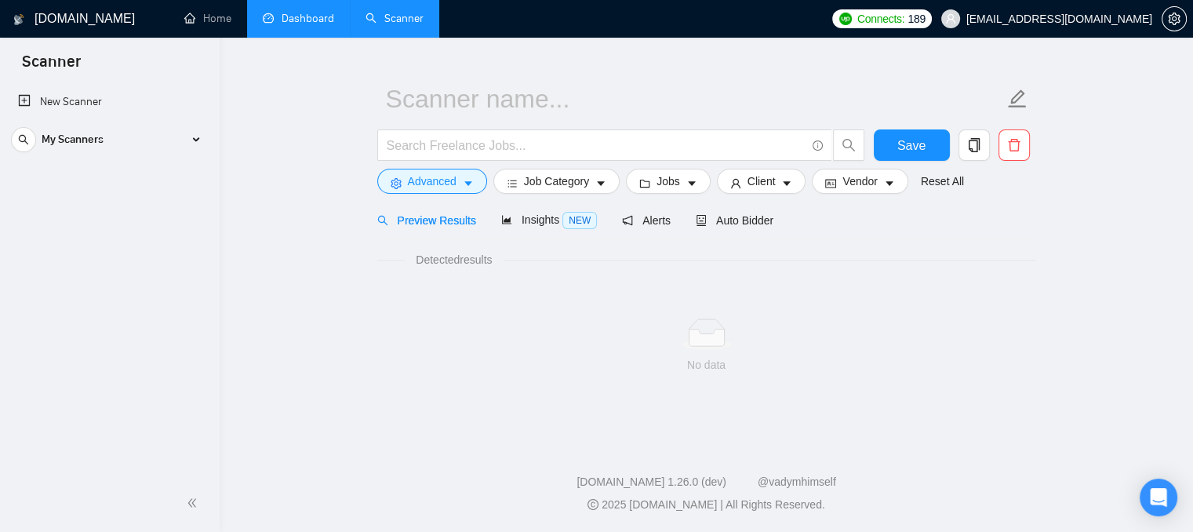
scroll to position [28, 0]
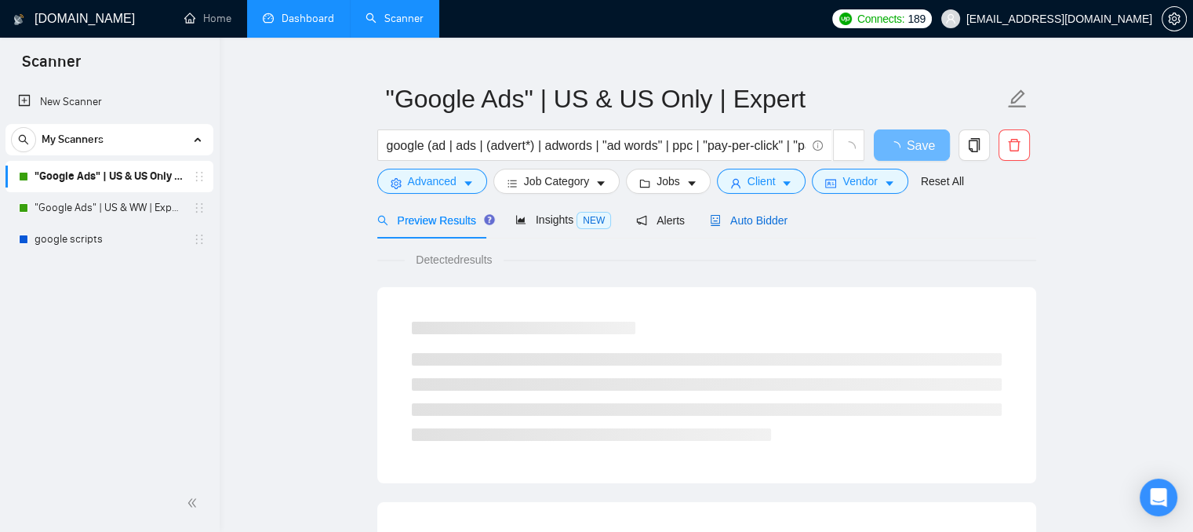
click at [722, 223] on span "Auto Bidder" at bounding box center [749, 220] width 78 height 13
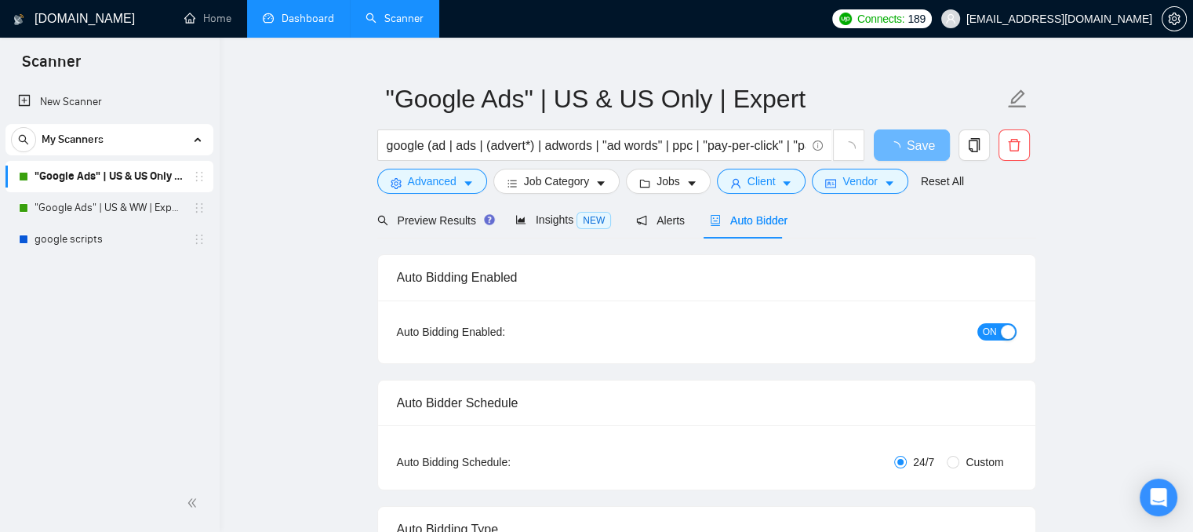
checkbox input "true"
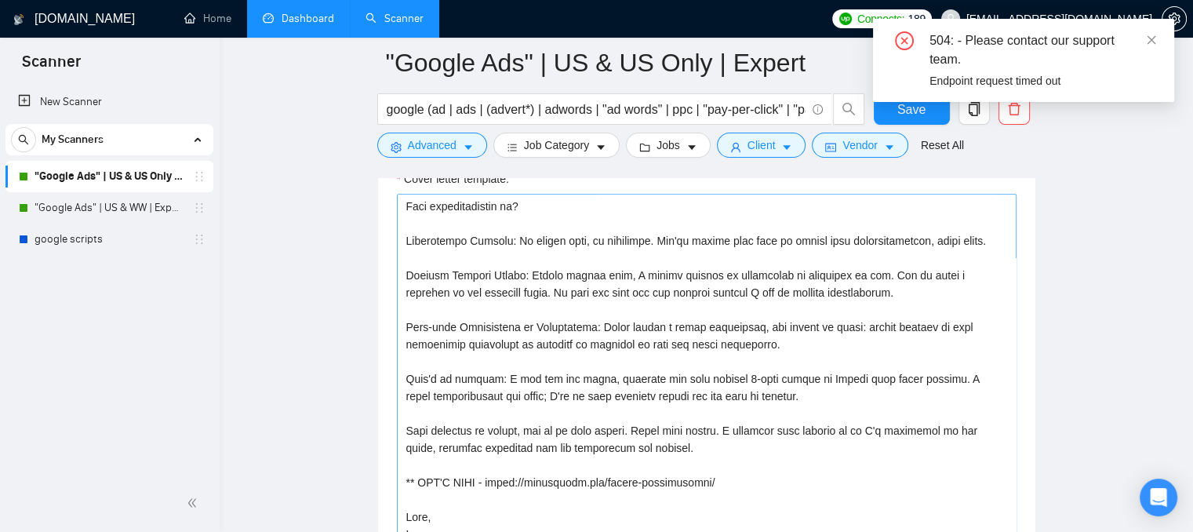
scroll to position [1833, 0]
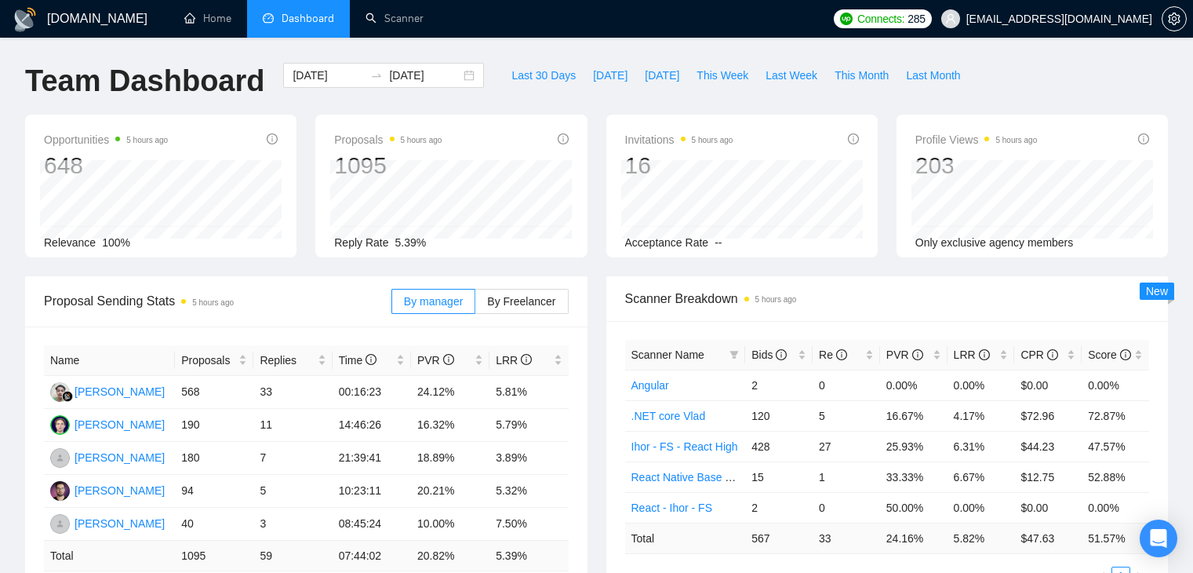
scroll to position [235, 0]
